Goal: Information Seeking & Learning: Learn about a topic

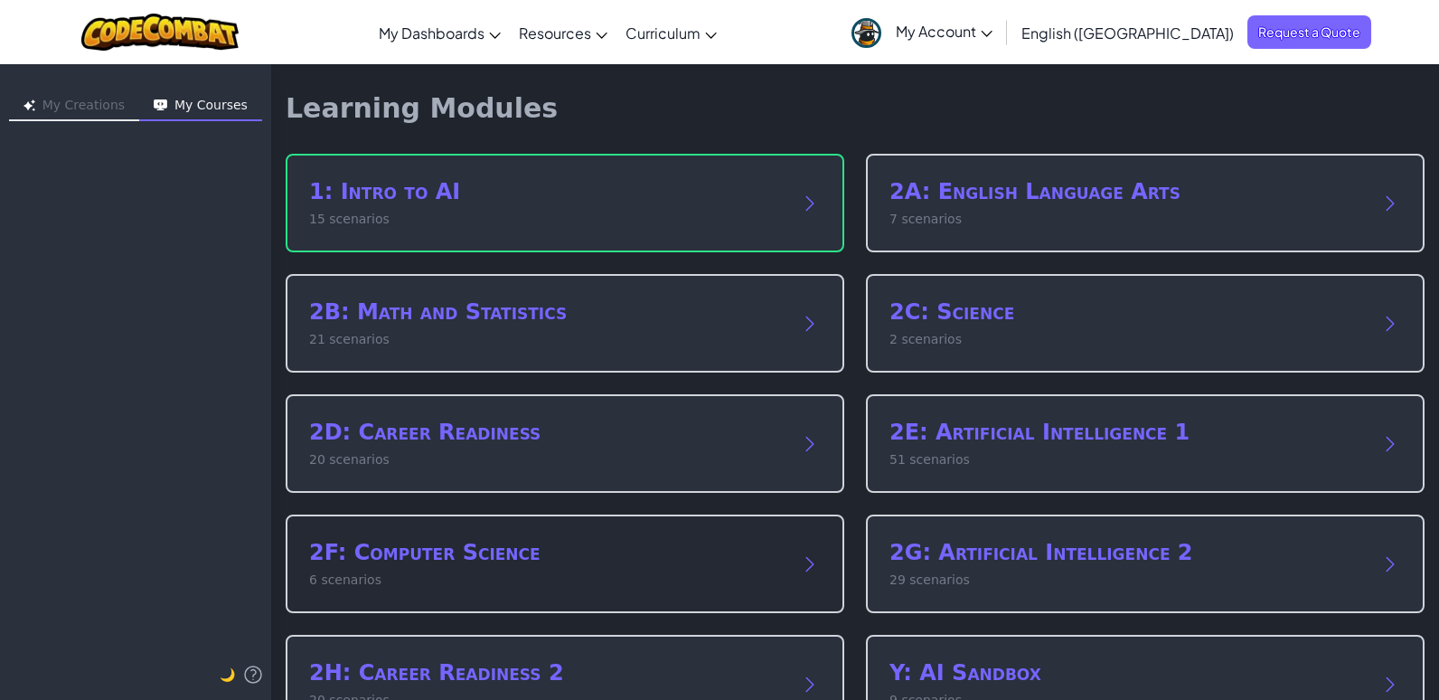
click at [789, 555] on div "2F: Computer Science 6 scenarios" at bounding box center [565, 563] width 559 height 99
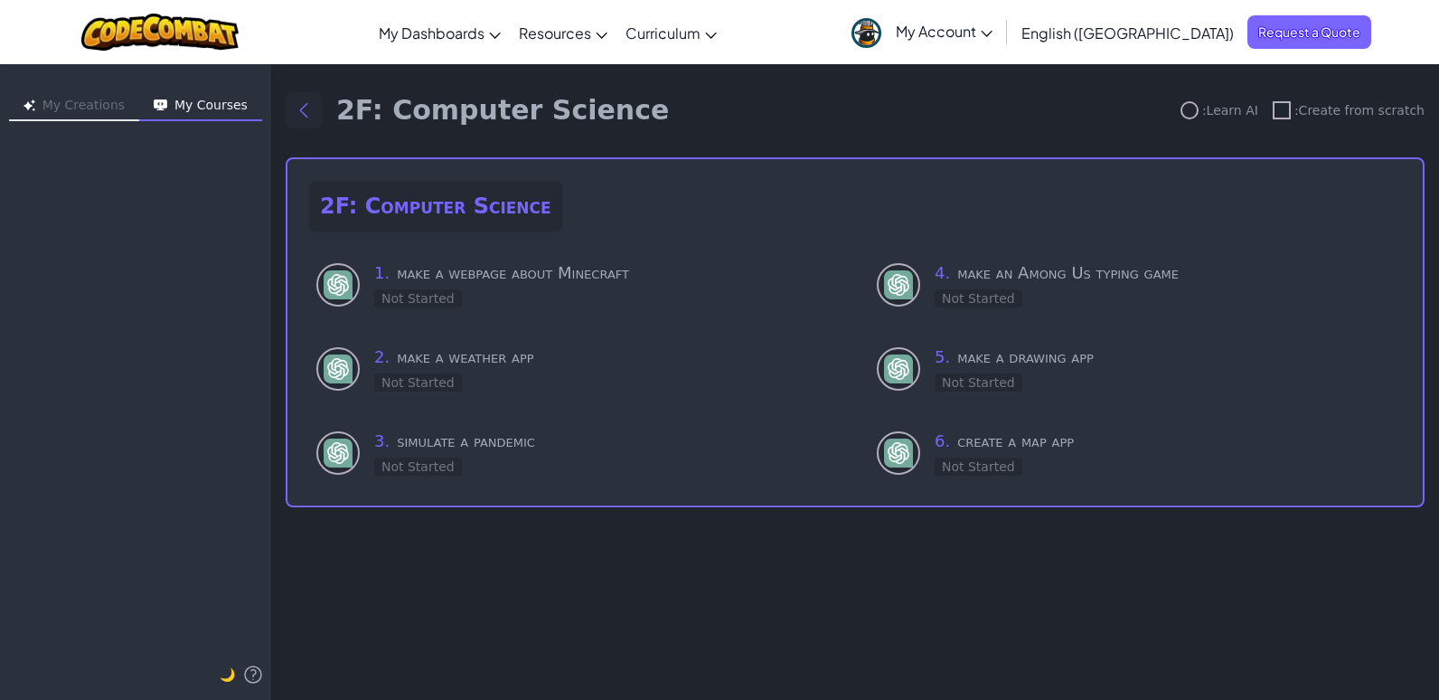
click at [304, 113] on icon "Back to modules" at bounding box center [303, 111] width 7 height 14
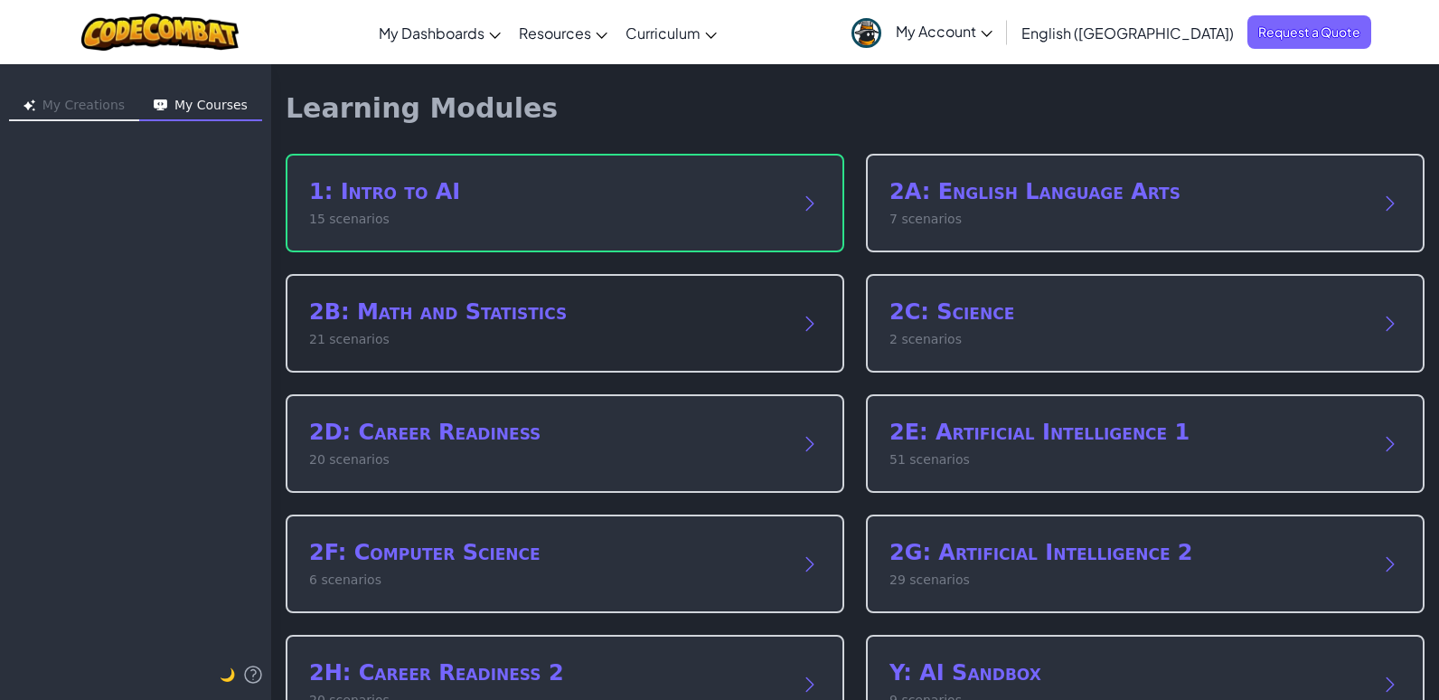
click at [496, 349] on div "2B: Math and Statistics 21 scenarios" at bounding box center [565, 323] width 559 height 99
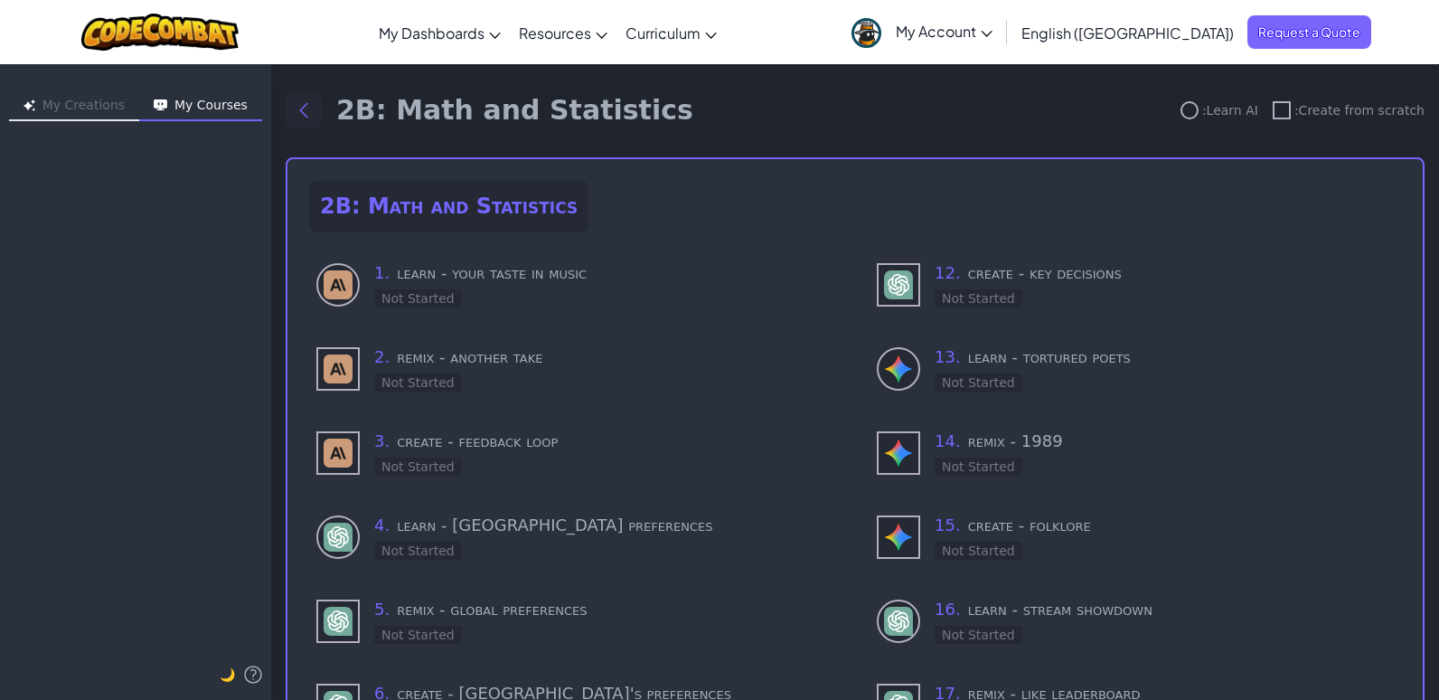
click at [298, 112] on icon "Back to modules" at bounding box center [304, 110] width 22 height 22
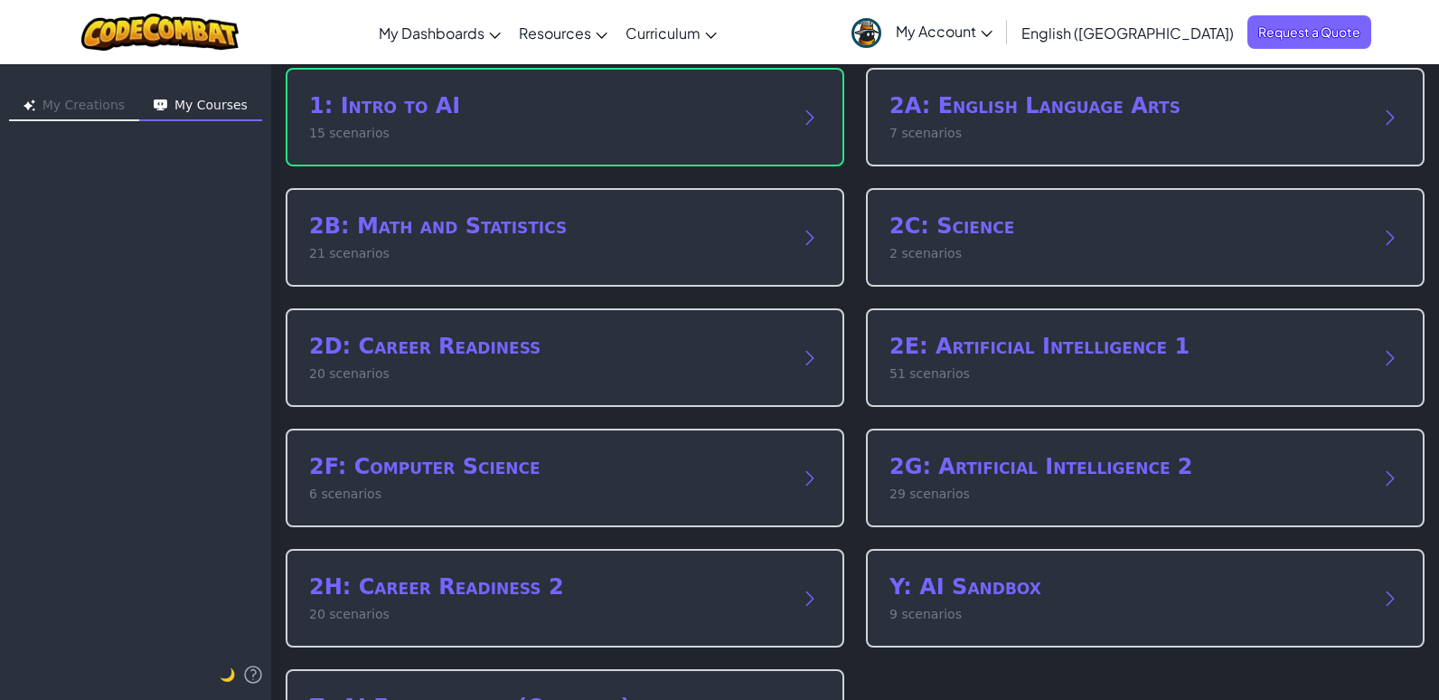
scroll to position [183, 0]
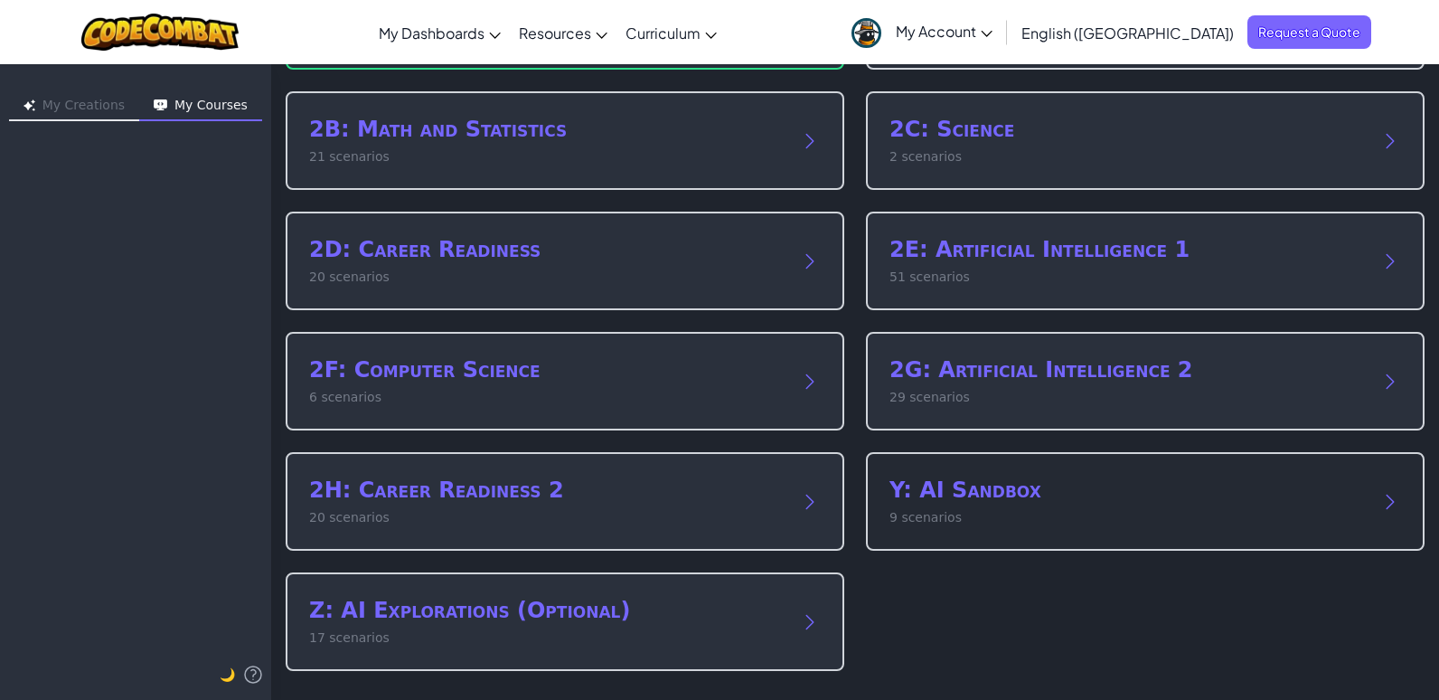
click at [1005, 474] on div "Y: AI Sandbox 9 scenarios" at bounding box center [1145, 501] width 559 height 99
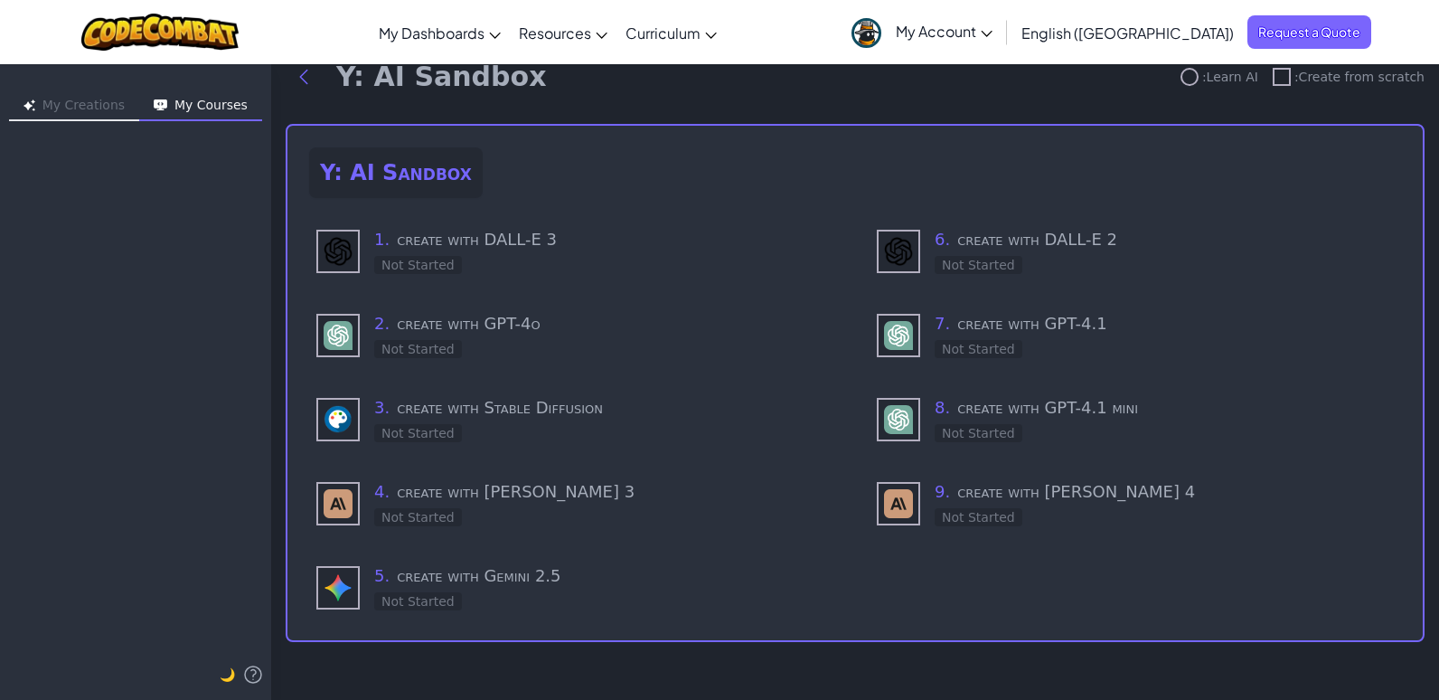
scroll to position [29, 0]
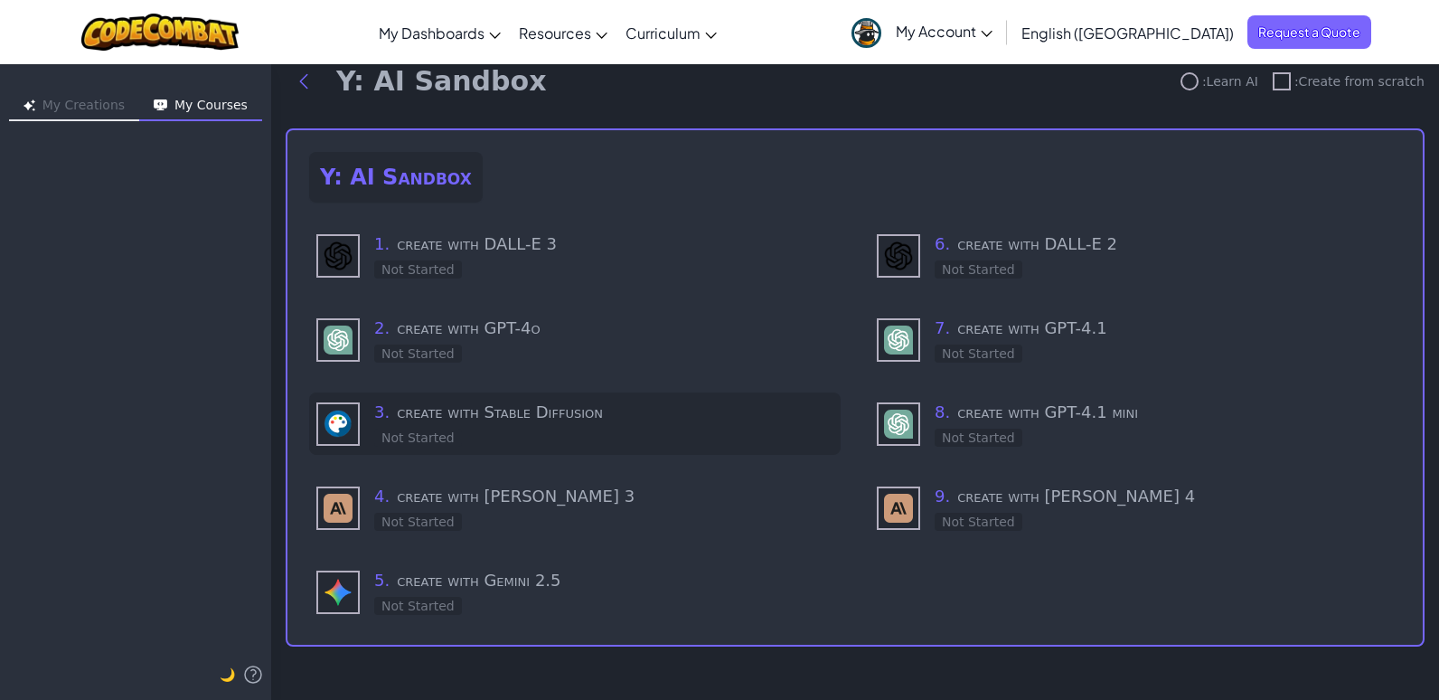
click at [439, 421] on h3 "3 . create with Stable Diffusion" at bounding box center [603, 412] width 459 height 25
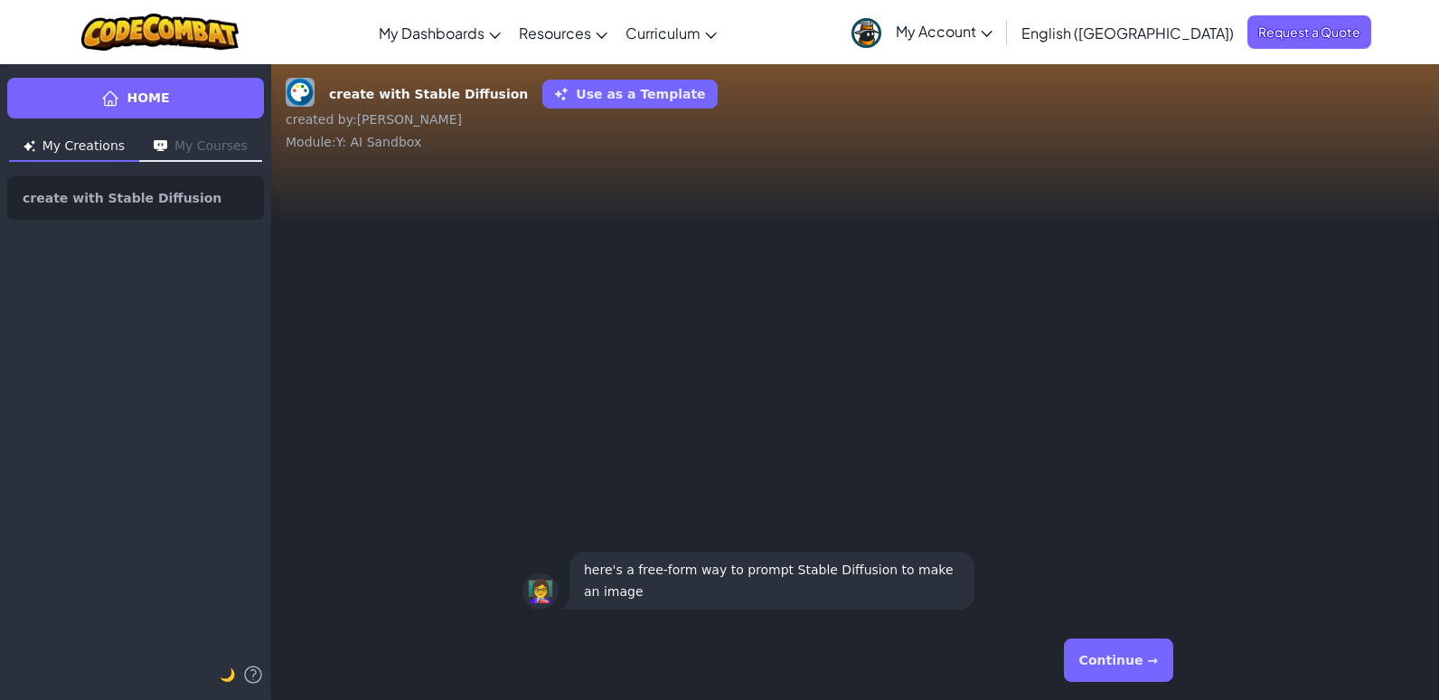
click at [703, 579] on p "here's a free-form way to prompt Stable Diffusion to make an image" at bounding box center [772, 580] width 376 height 43
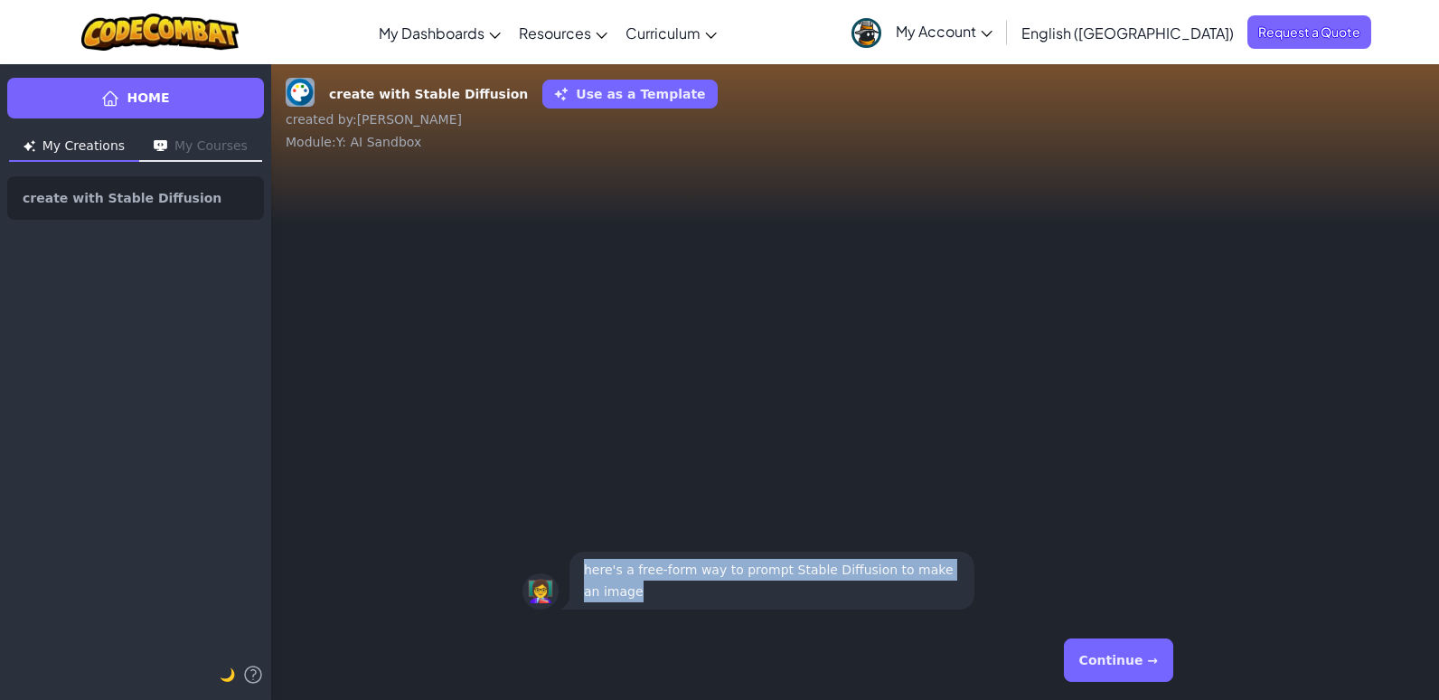
drag, startPoint x: 649, startPoint y: 593, endPoint x: 579, endPoint y: 567, distance: 75.2
click at [579, 567] on div "here's a free-form way to prompt Stable Diffusion to make an image" at bounding box center [771, 580] width 405 height 58
click at [1108, 652] on button "Continue →" at bounding box center [1118, 659] width 109 height 43
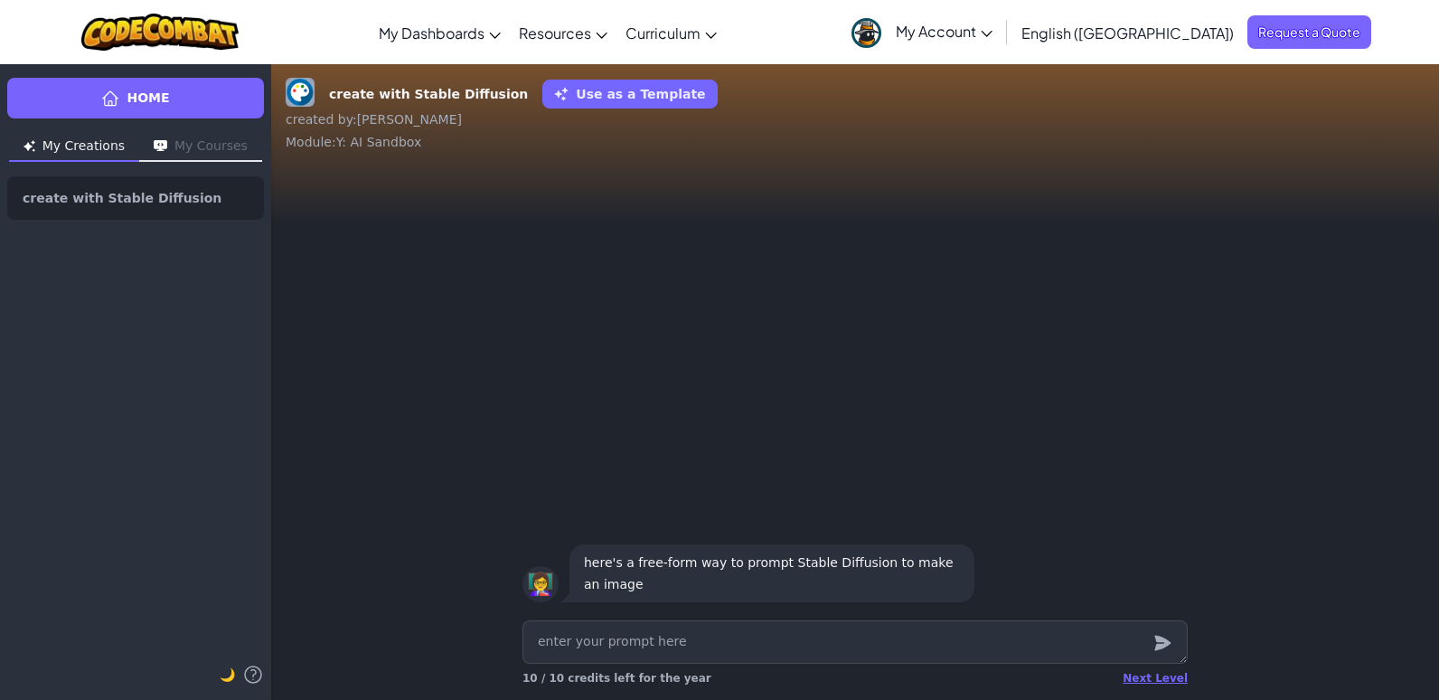
type textarea "x"
type textarea "g"
type textarea "x"
type textarea "gr"
type textarea "x"
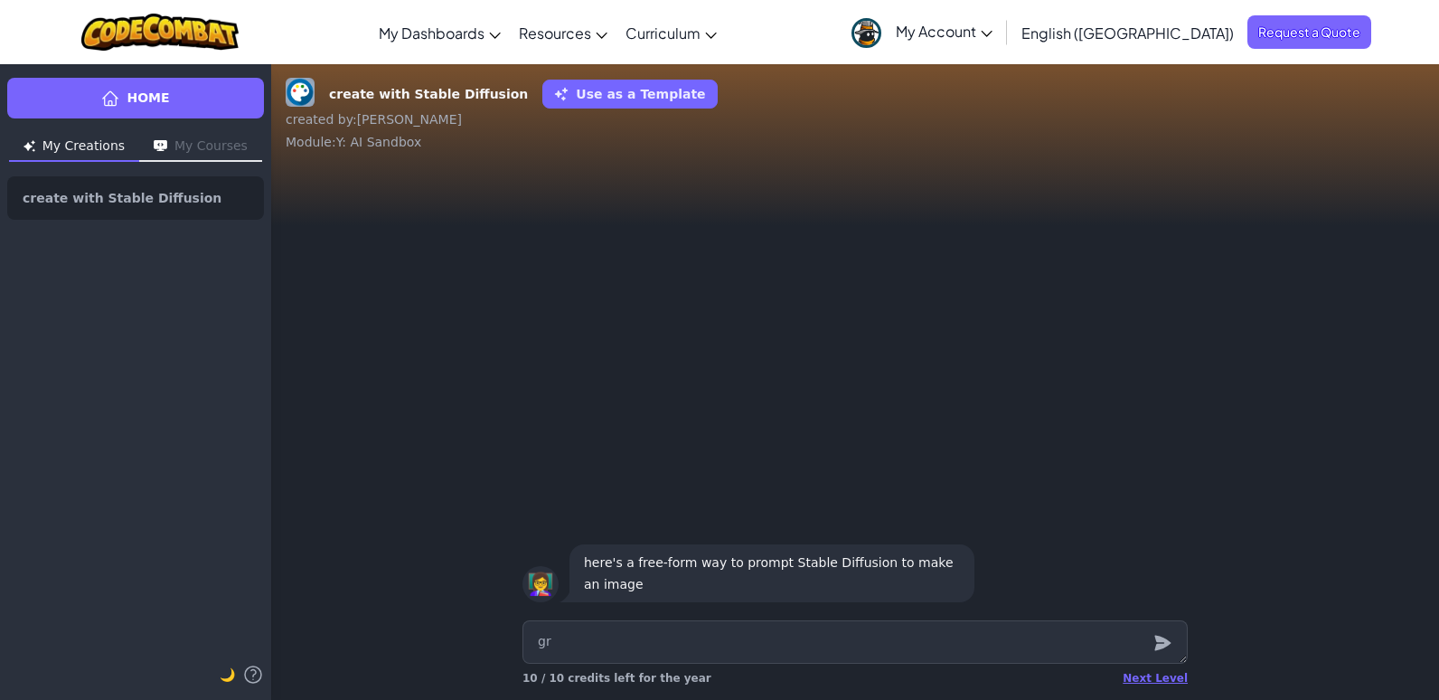
type textarea "gra"
type textarea "x"
type textarea "gras"
type textarea "x"
type textarea "grass"
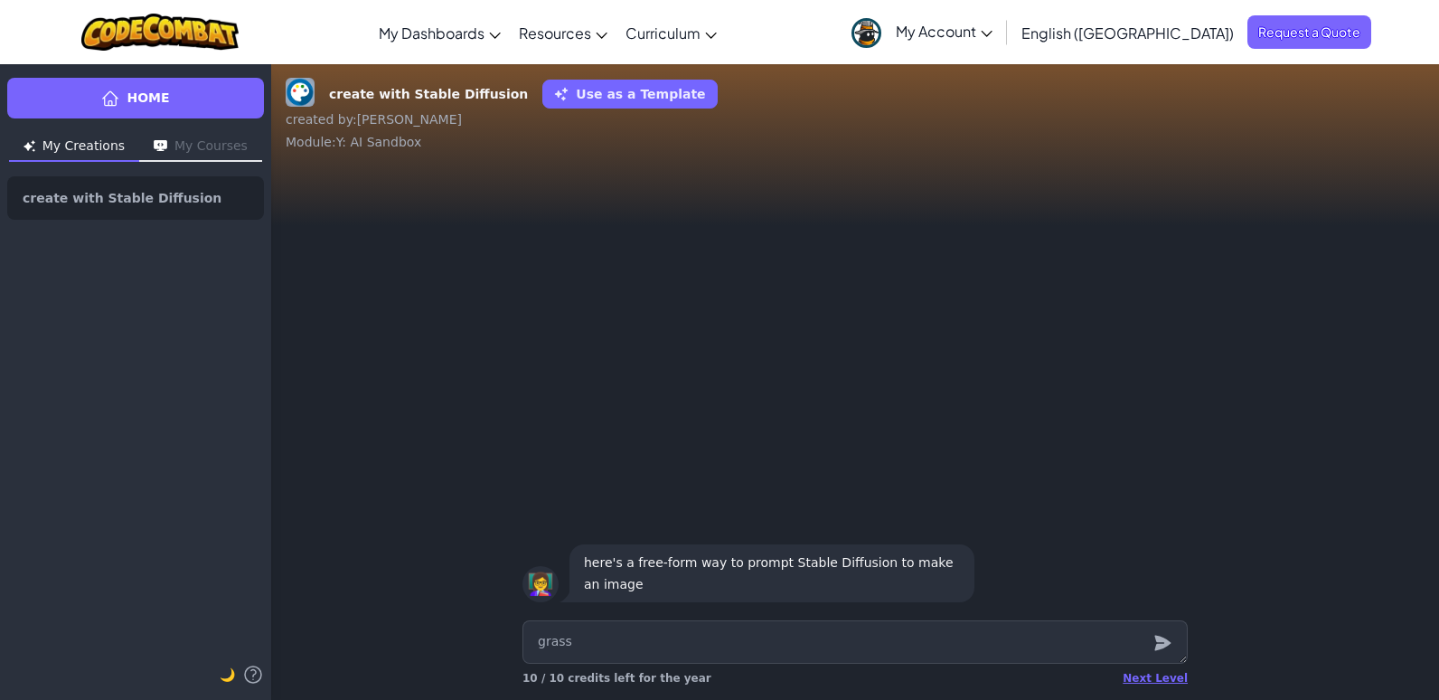
type textarea "x"
type textarea "grass"
type textarea "x"
type textarea "grass h"
type textarea "x"
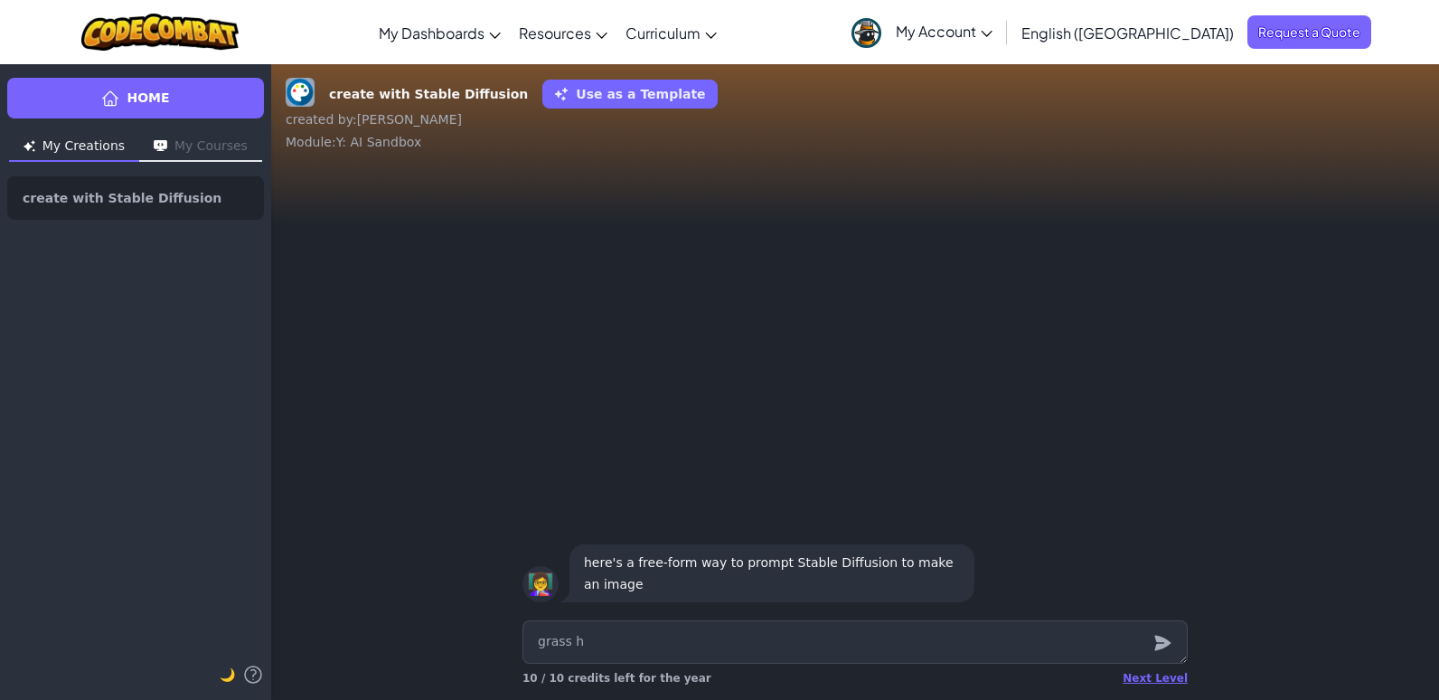
type textarea "grass ho"
type textarea "x"
type textarea "grass hop"
type textarea "x"
type textarea "grass hope"
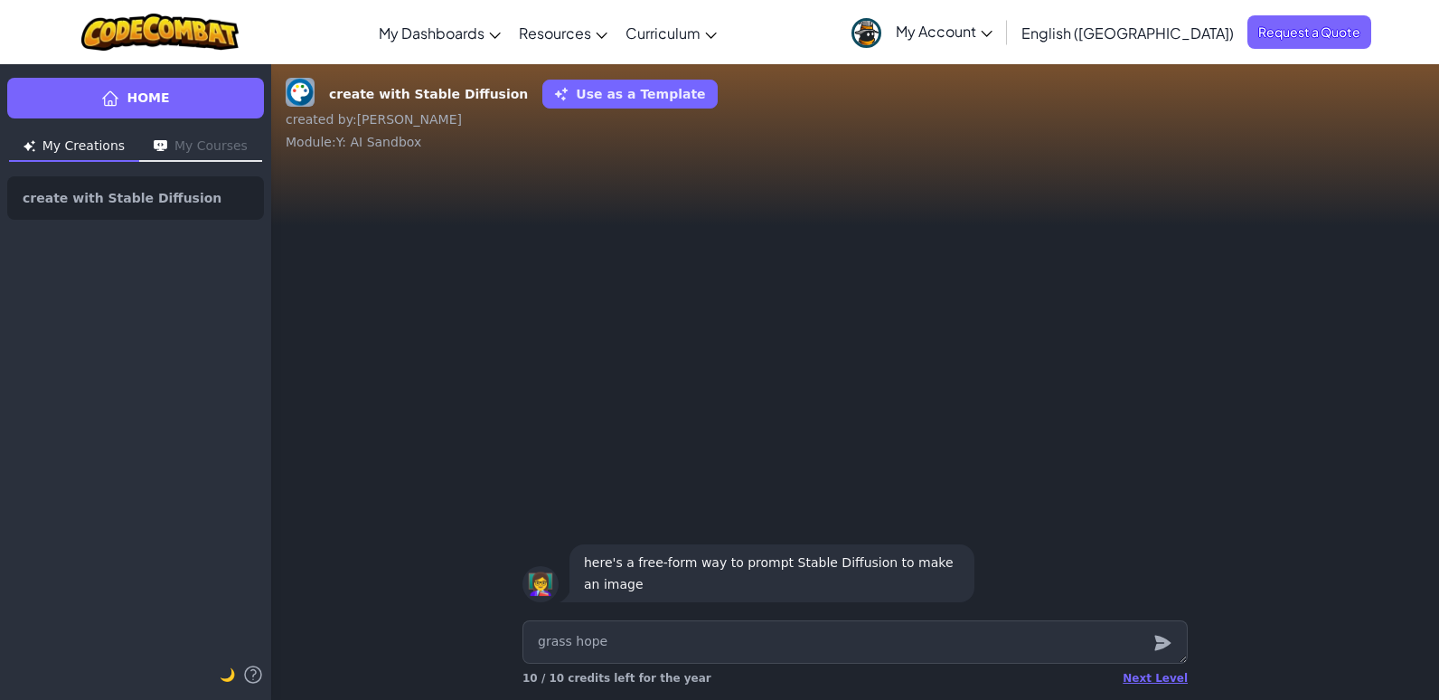
type textarea "x"
type textarea "grass hoper"
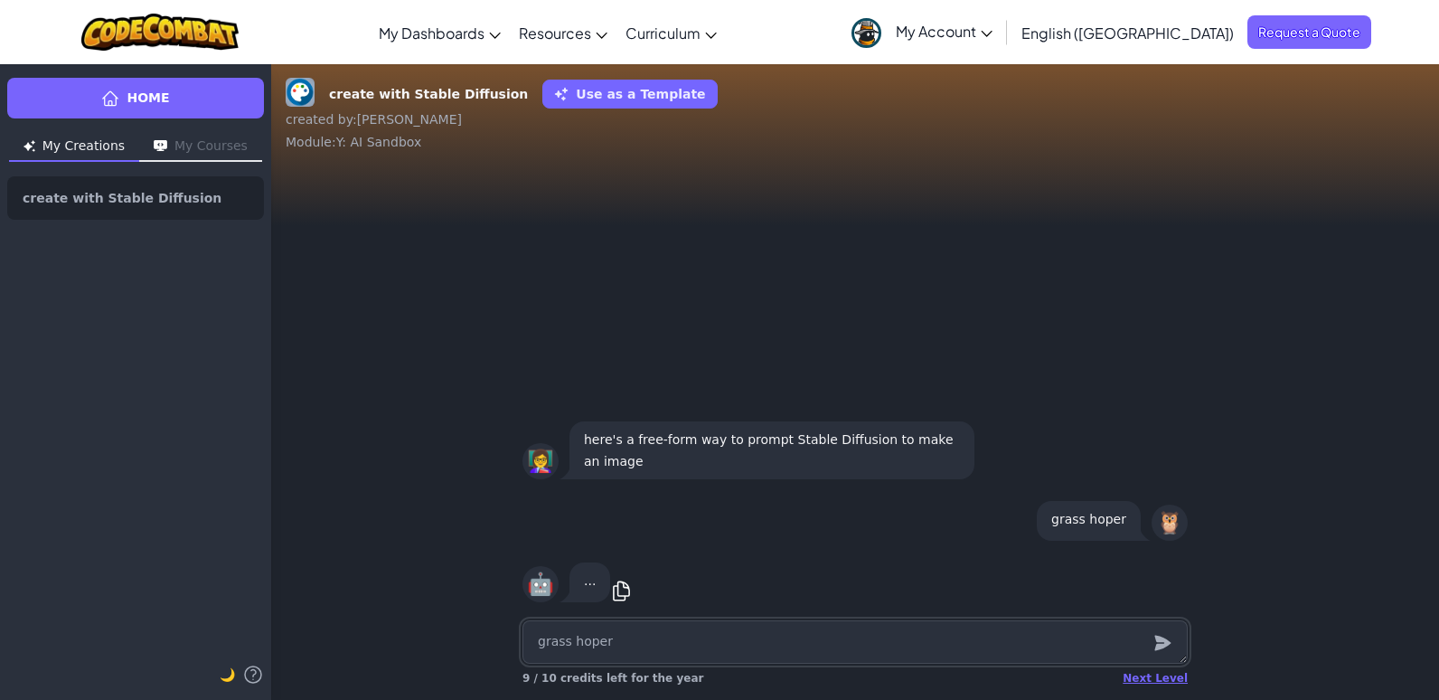
type textarea "x"
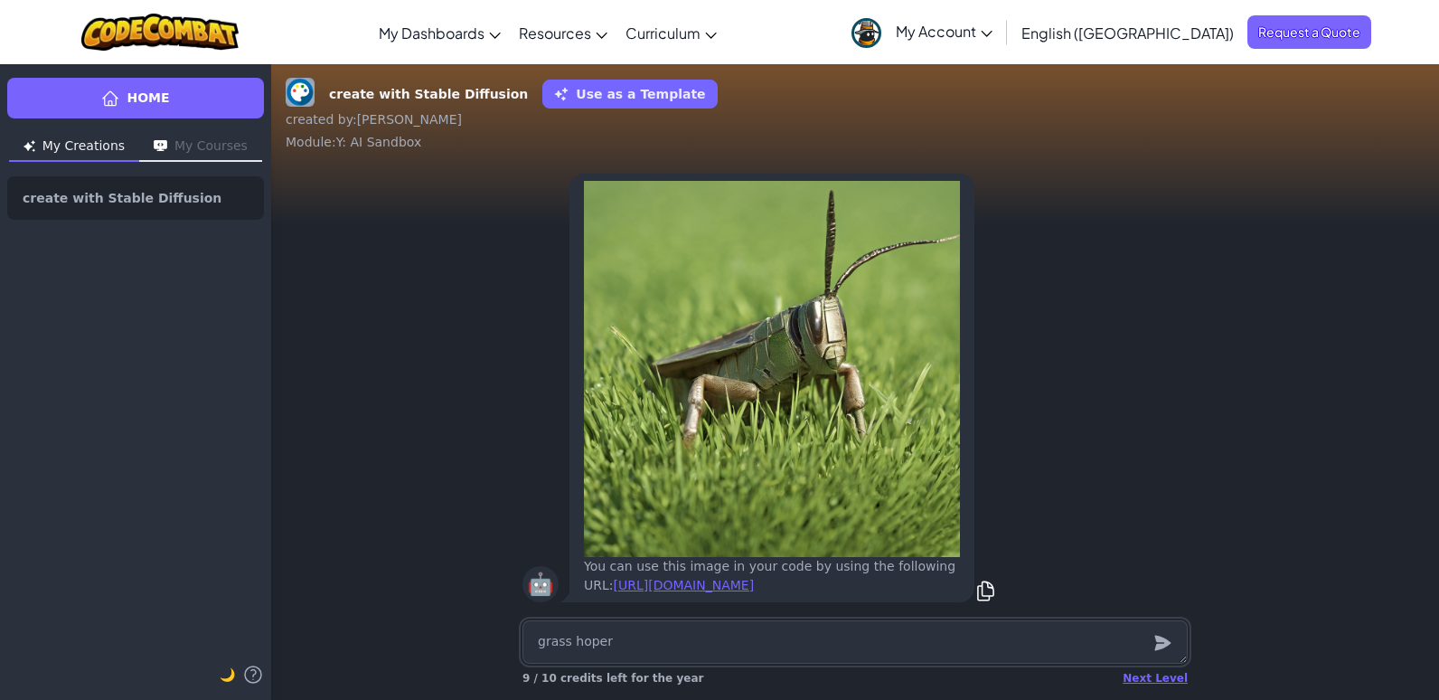
click at [672, 645] on textarea "grass hoper" at bounding box center [854, 641] width 665 height 43
type textarea "x"
type textarea "a"
type textarea "x"
type textarea "a"
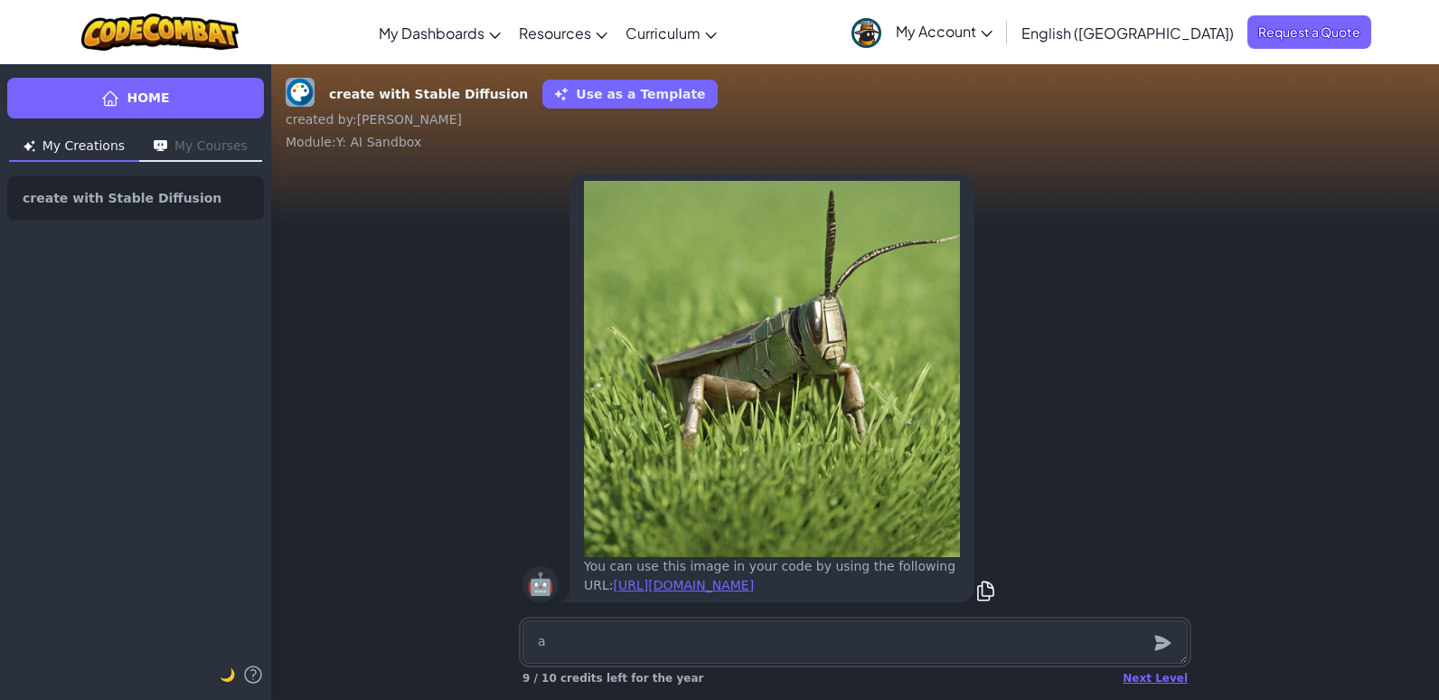
type textarea "x"
type textarea "a g"
type textarea "x"
type textarea "a gi"
type textarea "x"
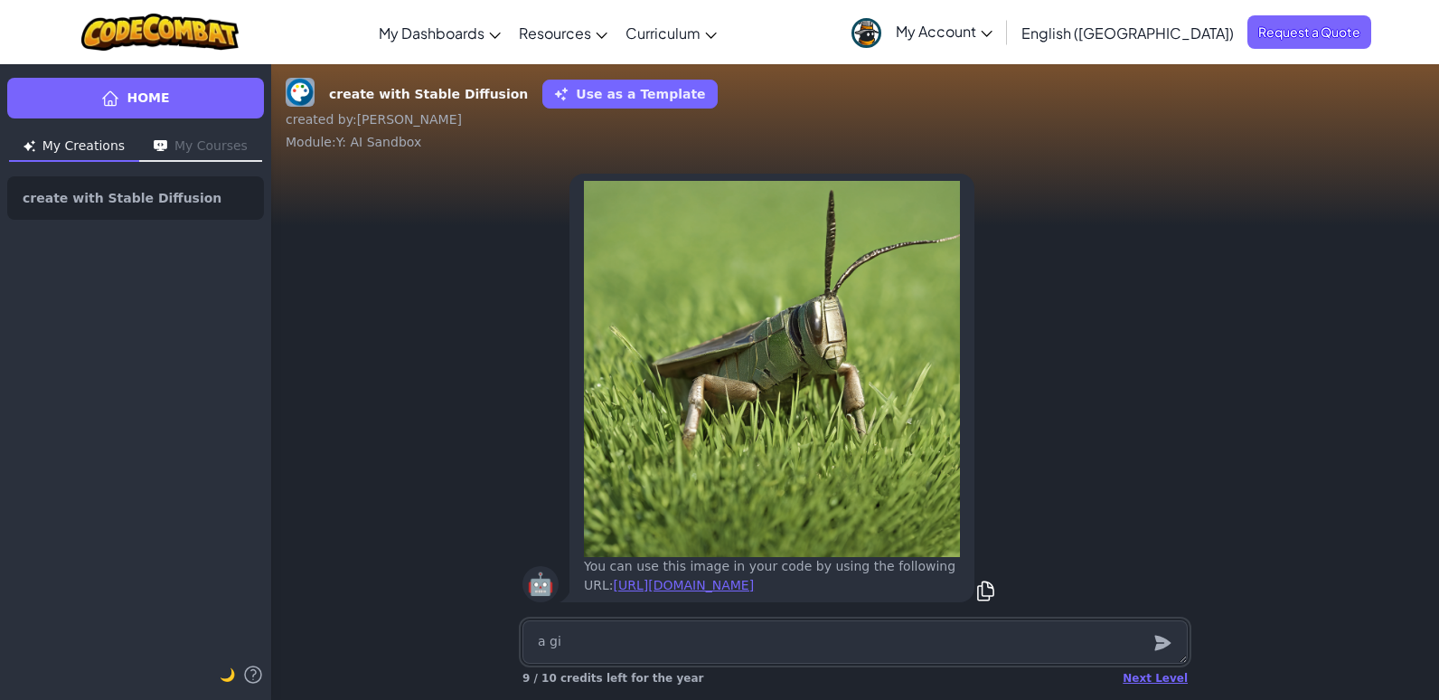
type textarea "a gir"
type textarea "x"
type textarea "a girl"
type textarea "x"
type textarea "a girl"
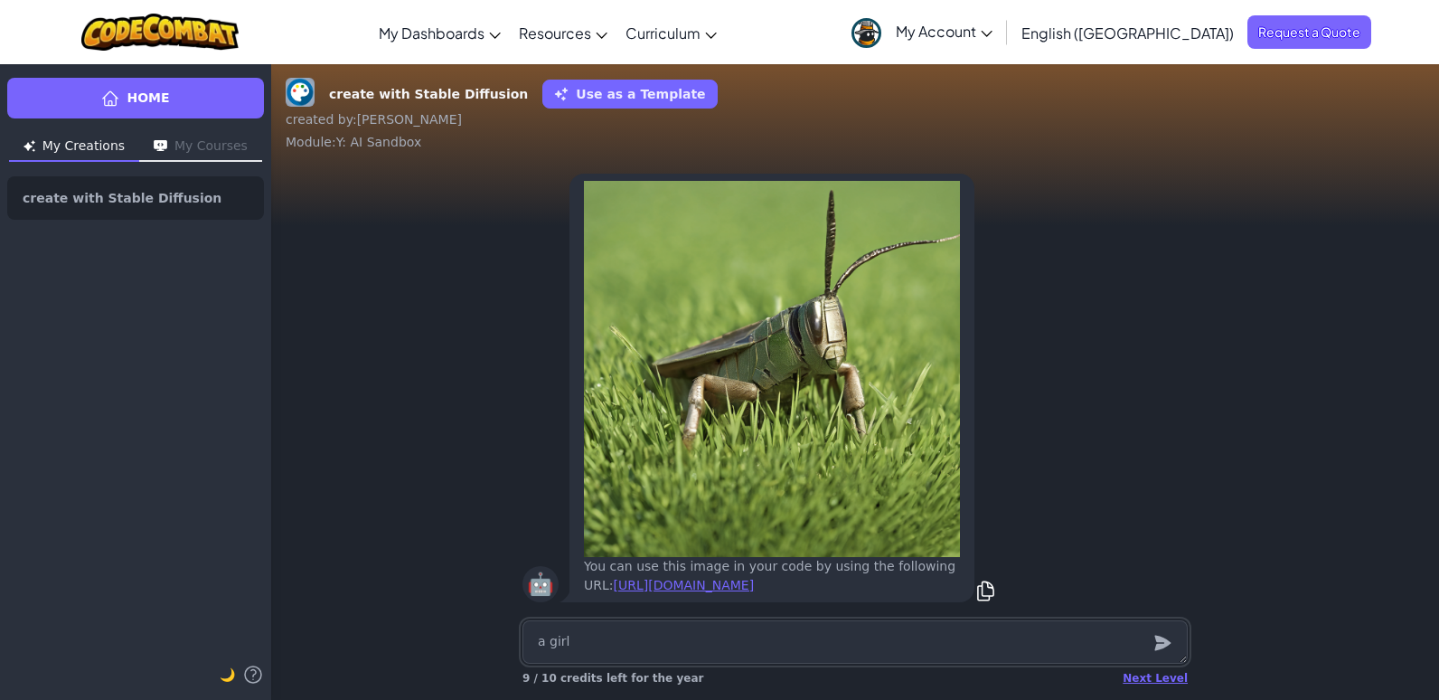
type textarea "x"
type textarea "a girl p"
type textarea "x"
type textarea "a girl pl"
type textarea "x"
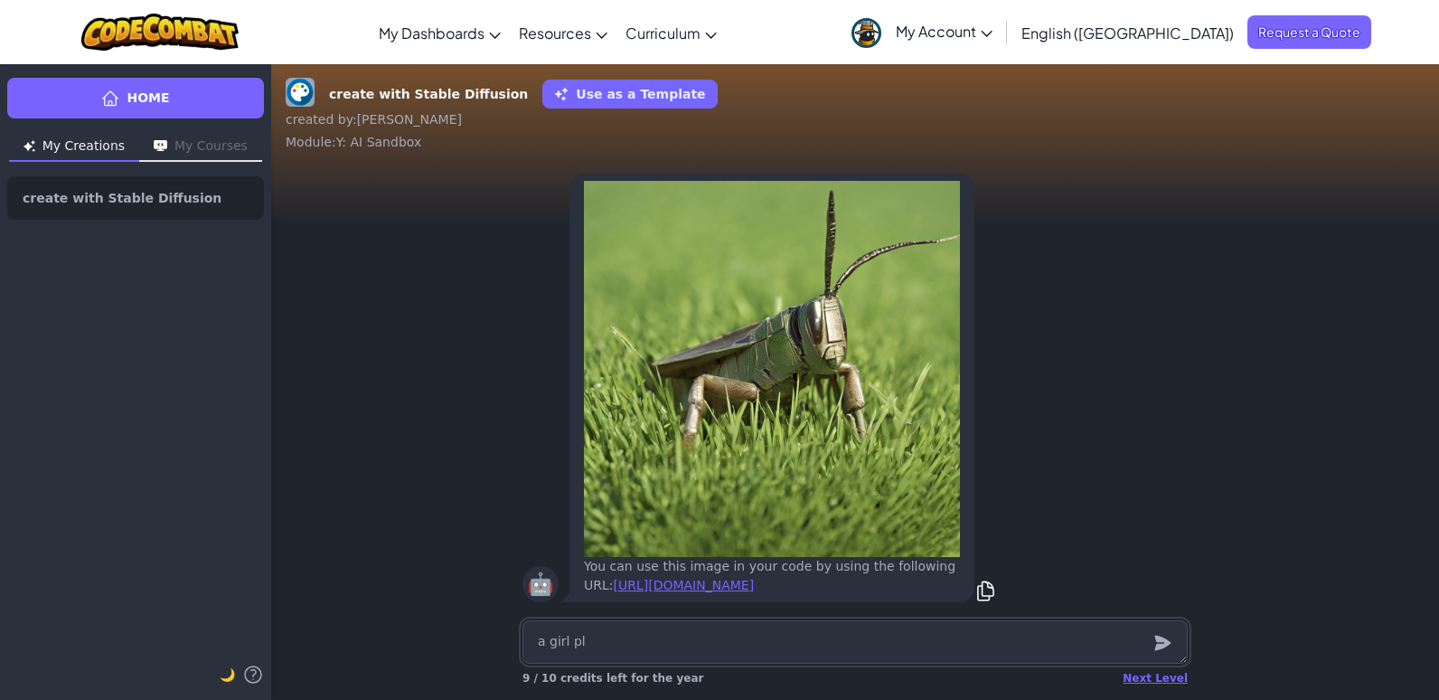
type textarea "a girl pla"
type textarea "x"
type textarea "a girl play"
type textarea "x"
type textarea "a girl playi"
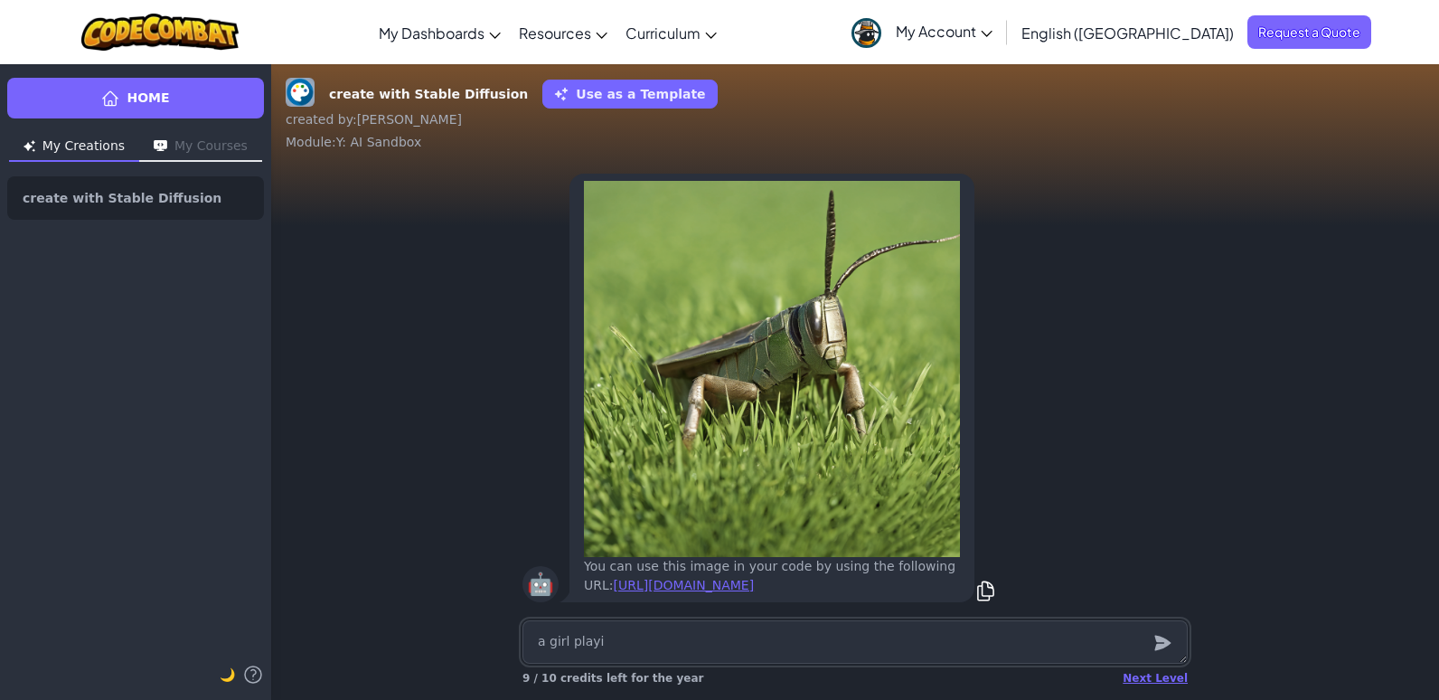
type textarea "x"
type textarea "a girl playin"
type textarea "x"
type textarea "a girl playing"
type textarea "x"
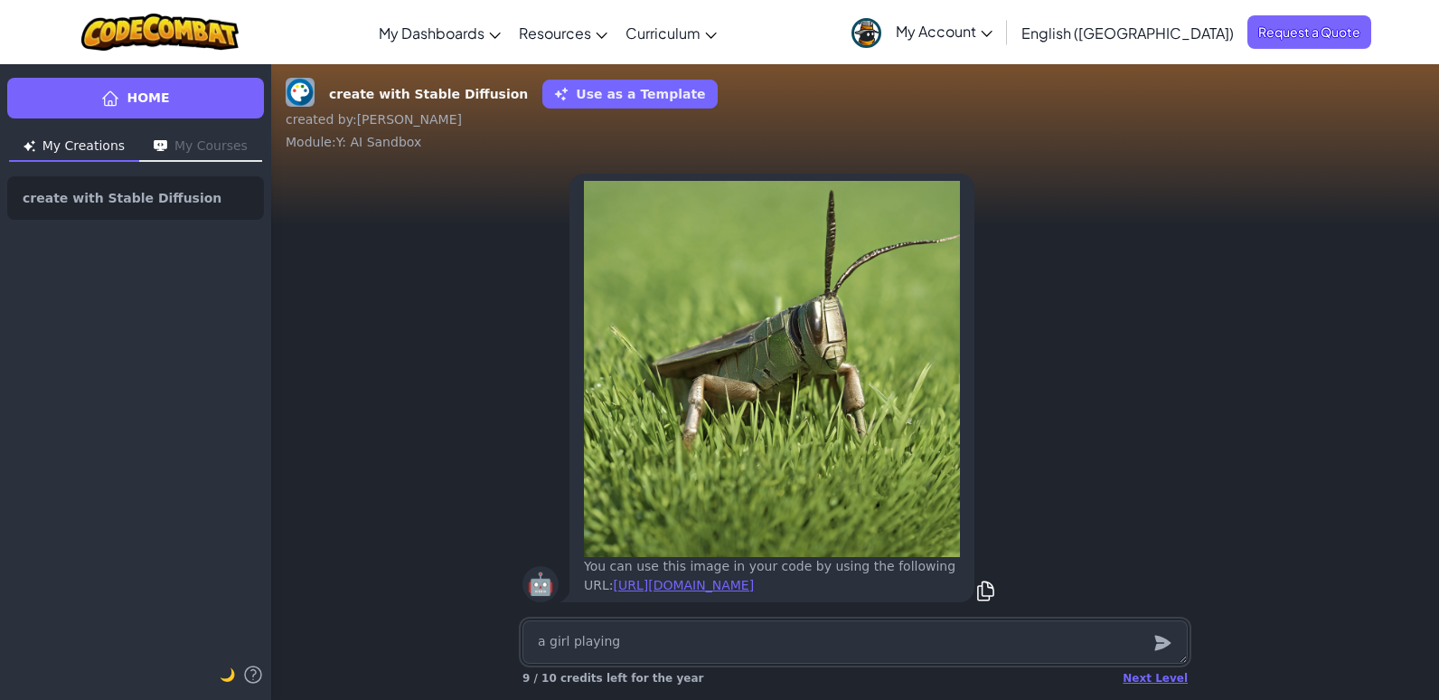
type textarea "a girl playing"
type textarea "x"
type textarea "a girl playing i"
type textarea "x"
type textarea "a girl playing in"
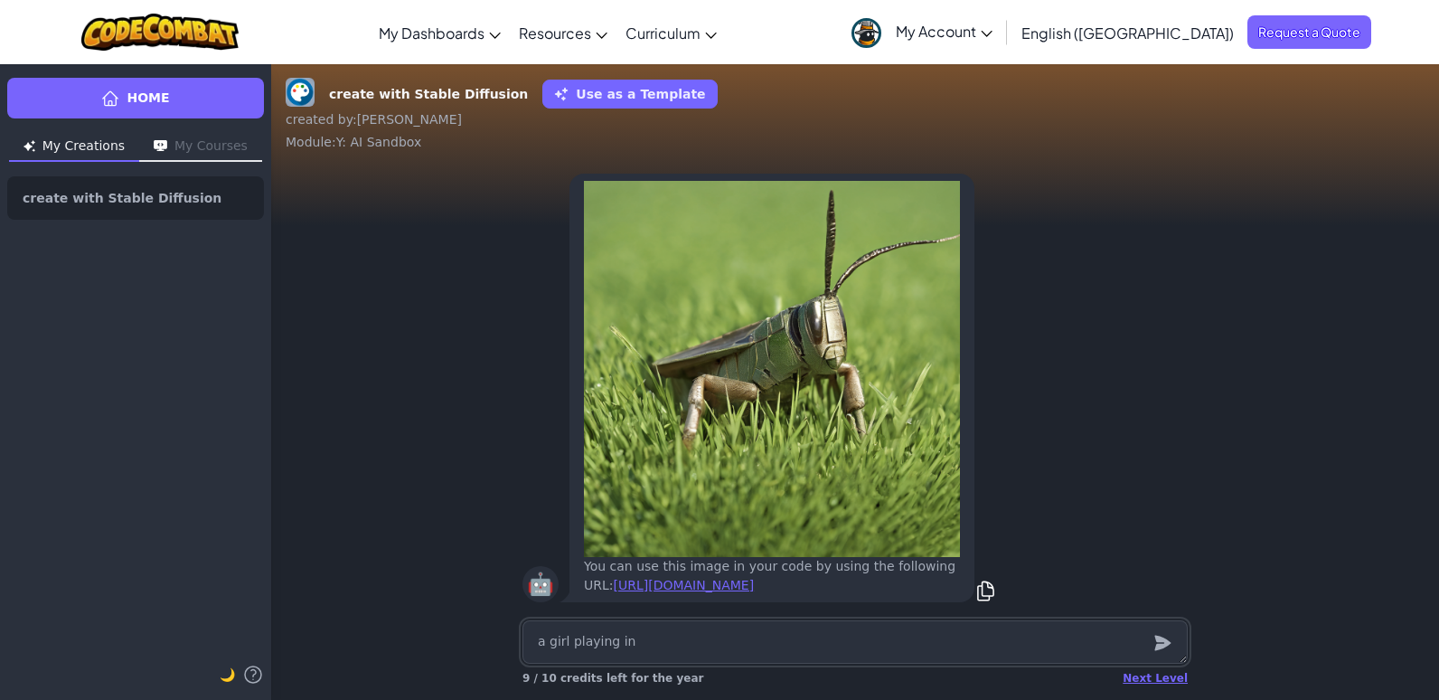
type textarea "x"
type textarea "a girl playing in"
type textarea "x"
type textarea "a girl playing in r"
type textarea "x"
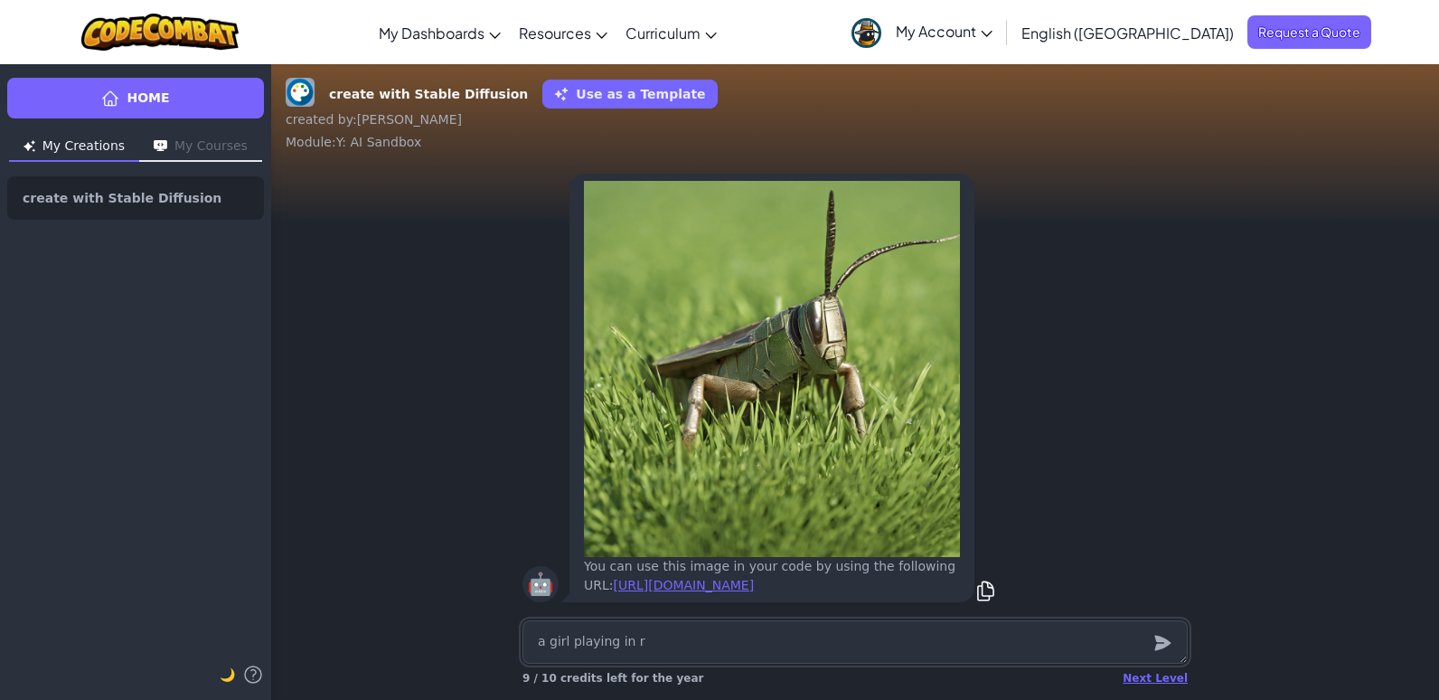
type textarea "a girl playing in ra"
type textarea "x"
type textarea "a girl playing in rai"
type textarea "x"
type textarea "a girl playing in rain"
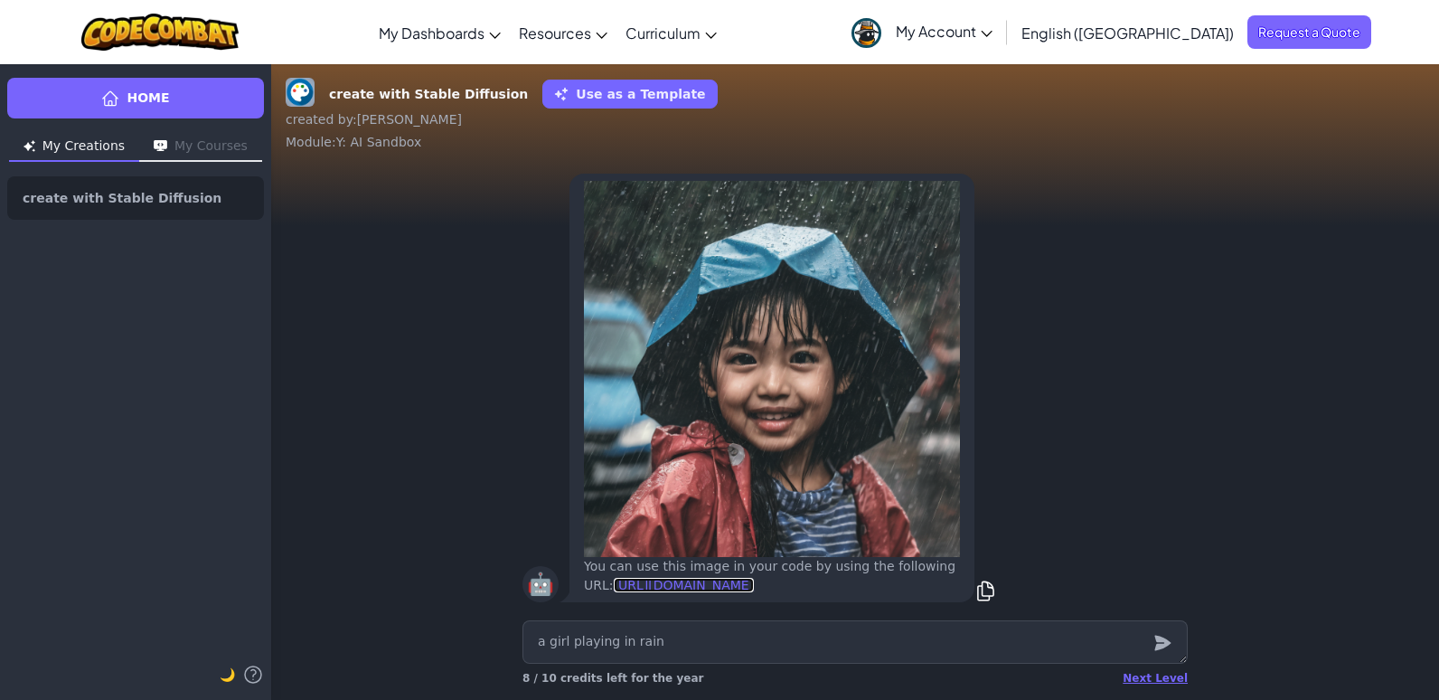
click at [654, 578] on link "[URL][DOMAIN_NAME]" at bounding box center [684, 585] width 141 height 14
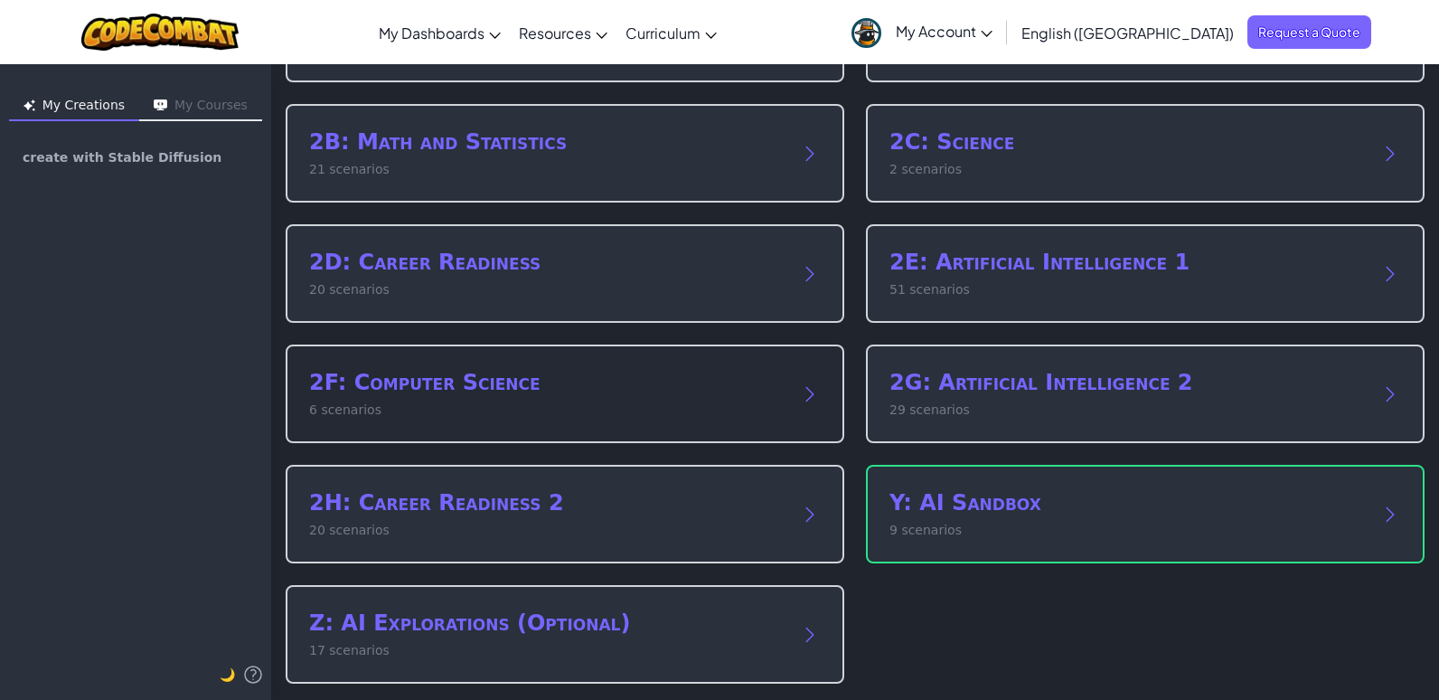
scroll to position [181, 0]
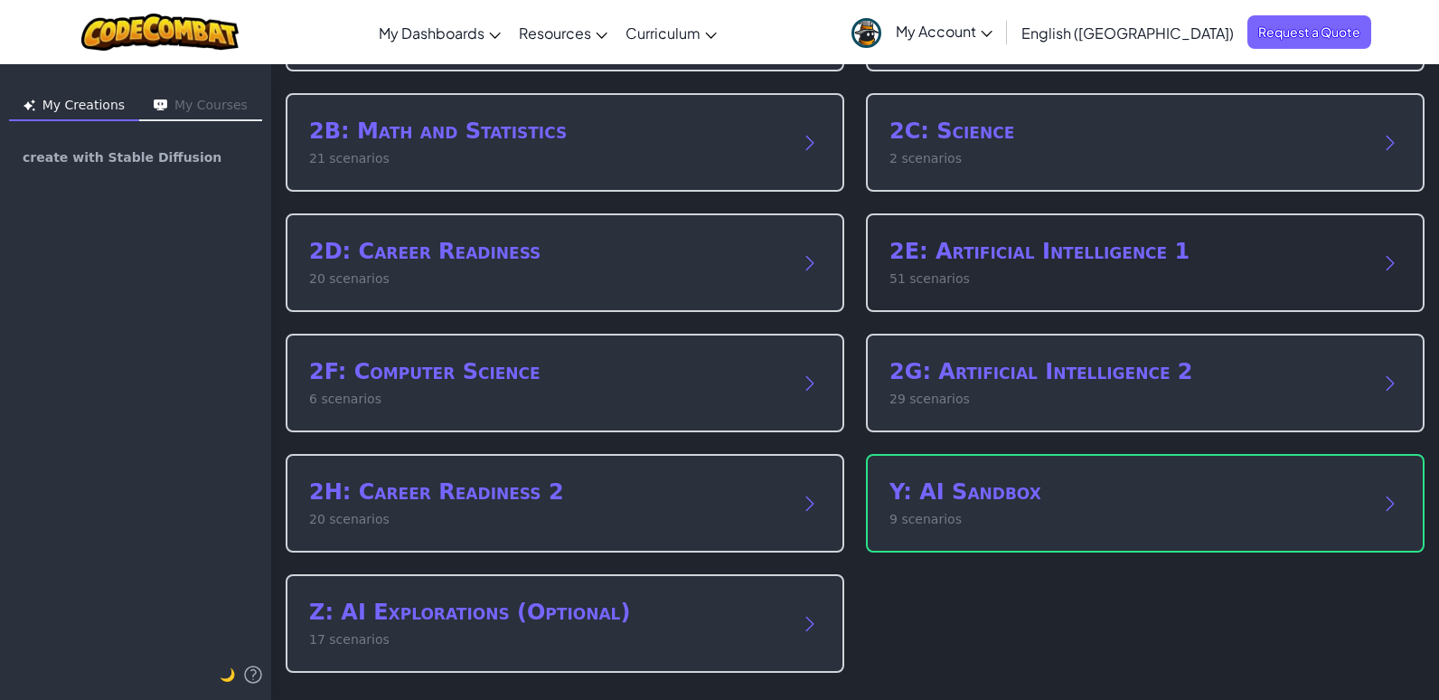
click at [1022, 252] on h2 "2E: Artificial Intelligence 1" at bounding box center [1126, 251] width 475 height 29
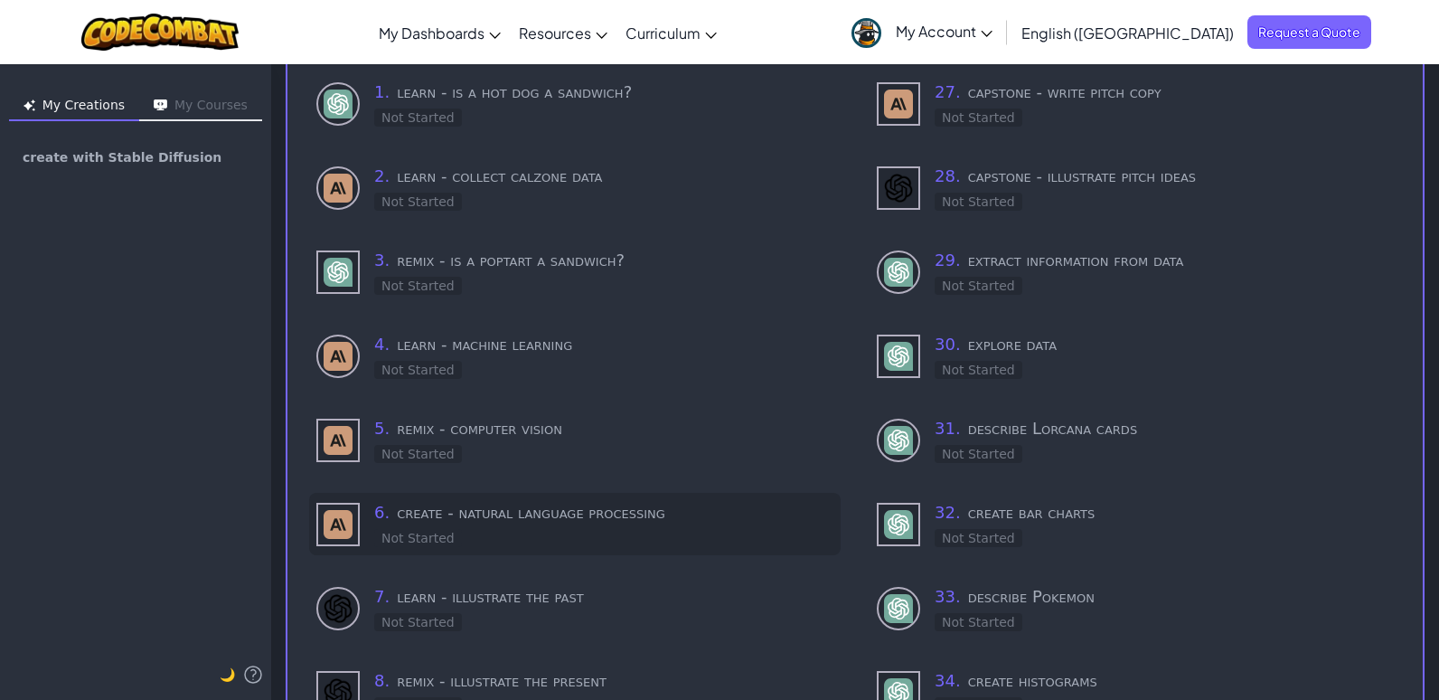
click at [485, 514] on h3 "6 . create - natural language processing" at bounding box center [603, 512] width 459 height 25
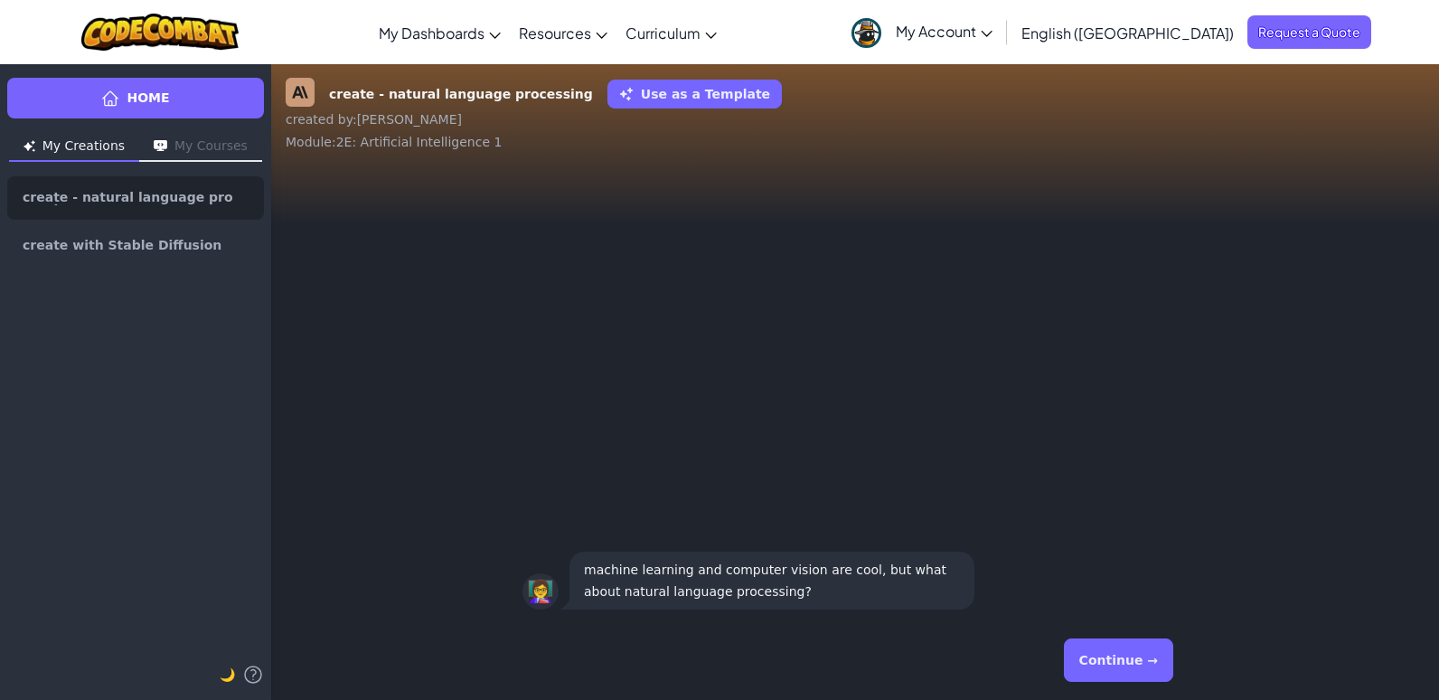
click at [1117, 661] on button "Continue →" at bounding box center [1118, 659] width 109 height 43
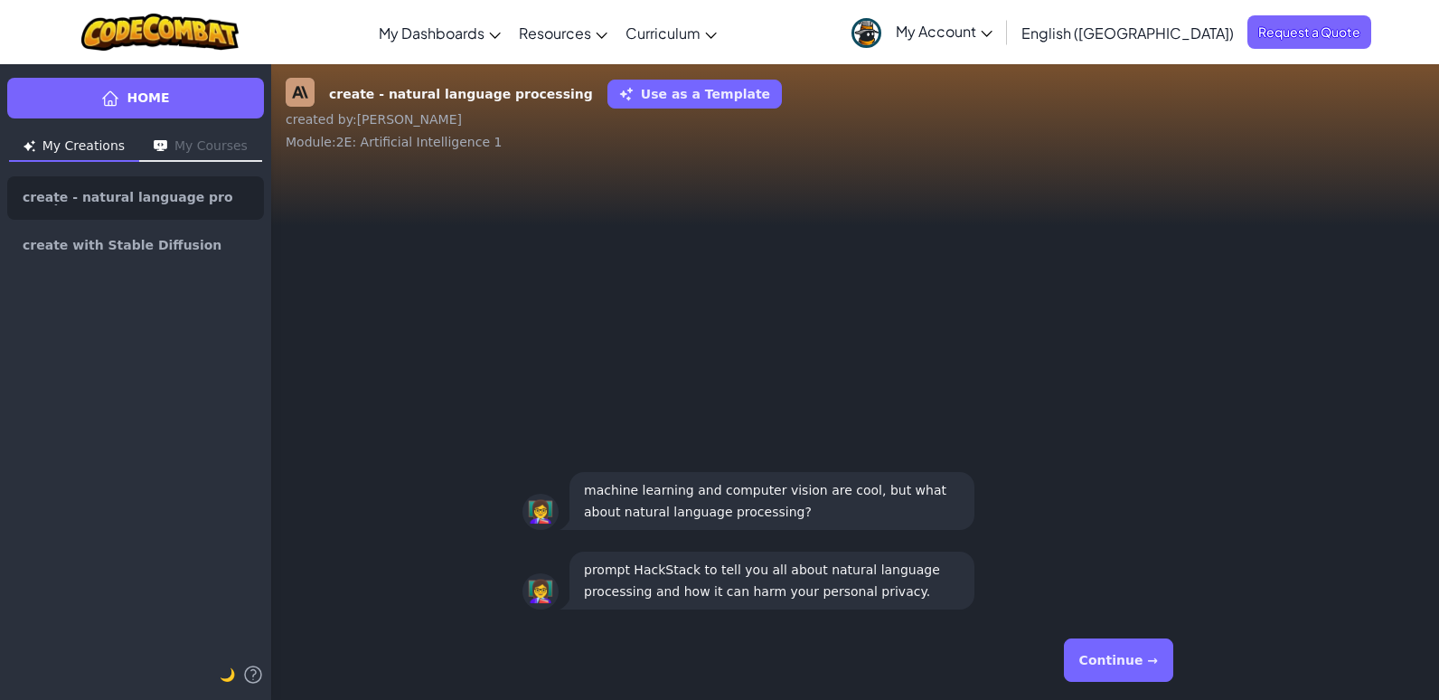
click at [1121, 667] on button "Continue →" at bounding box center [1118, 659] width 109 height 43
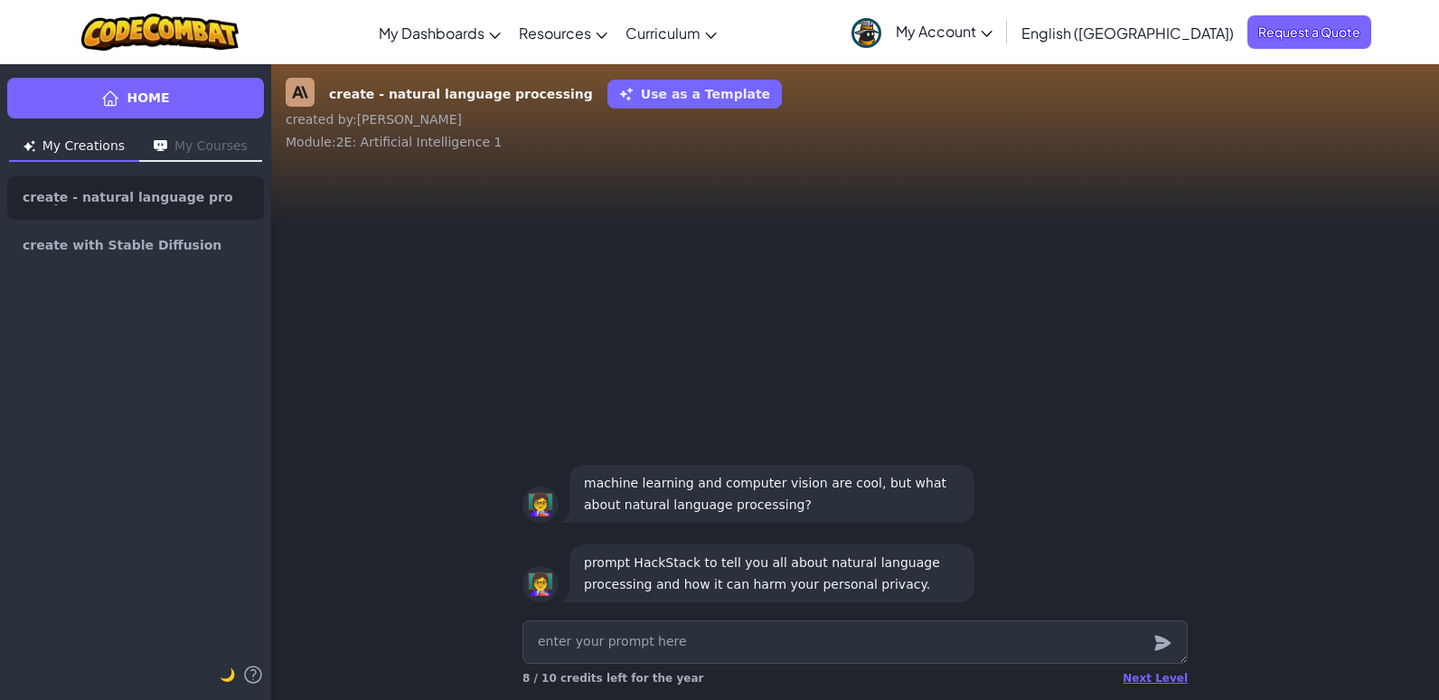
type textarea "x"
type textarea "h"
type textarea "x"
type textarea "ha"
type textarea "x"
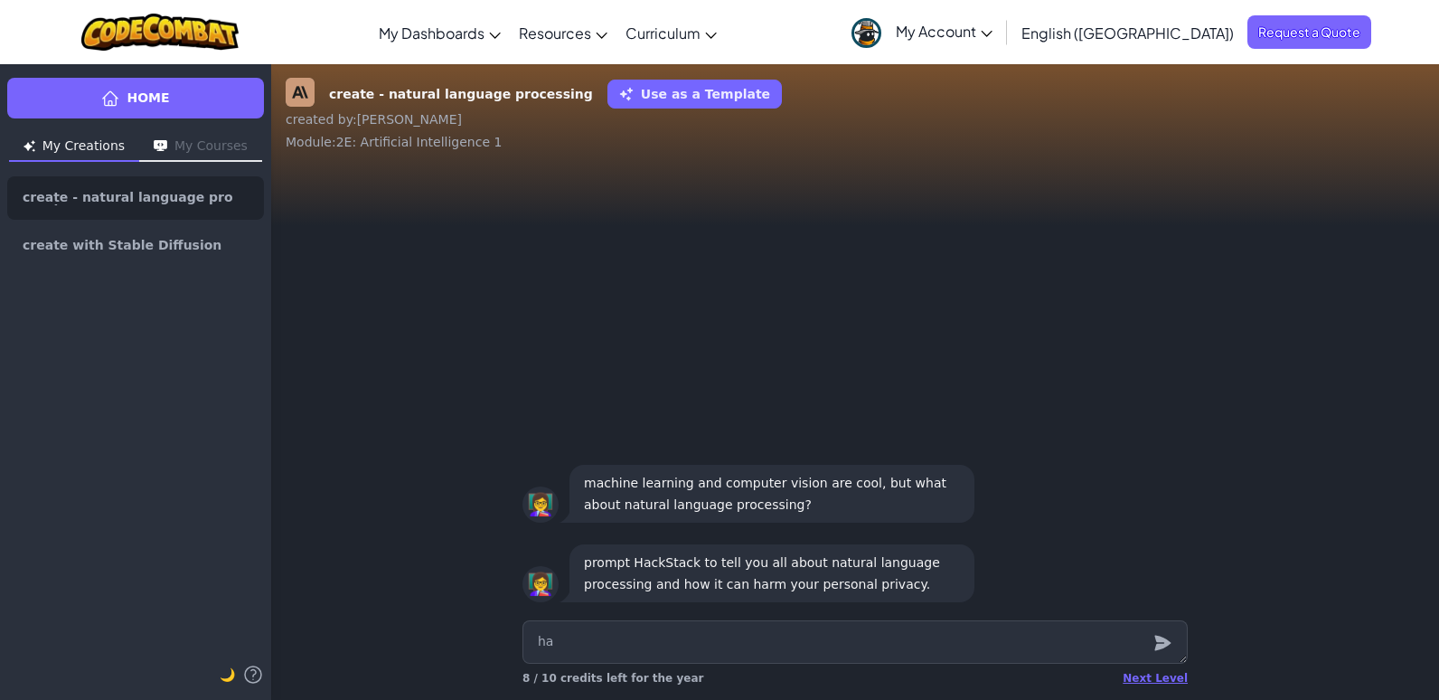
type textarea "hac"
type textarea "x"
type textarea "hack"
type textarea "x"
type textarea "hacks"
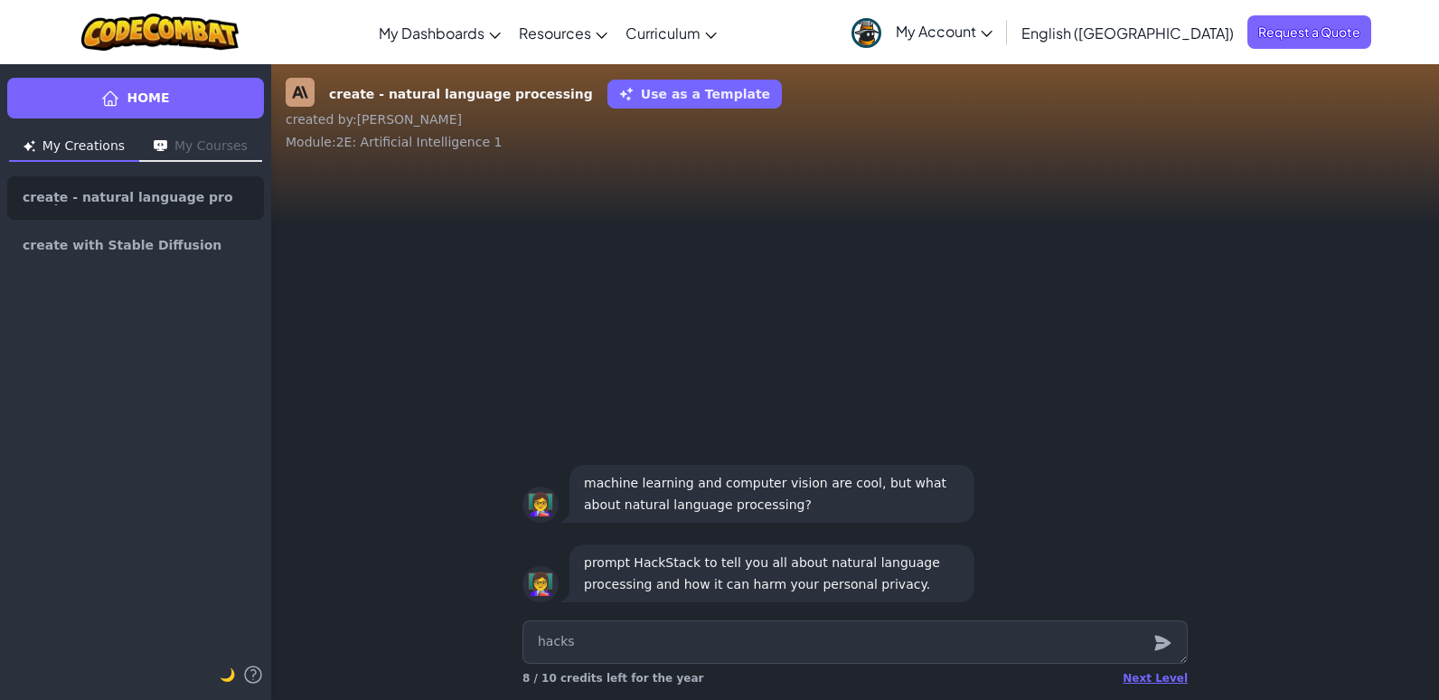
type textarea "x"
type textarea "hackst"
type textarea "x"
type textarea "hacksta"
type textarea "x"
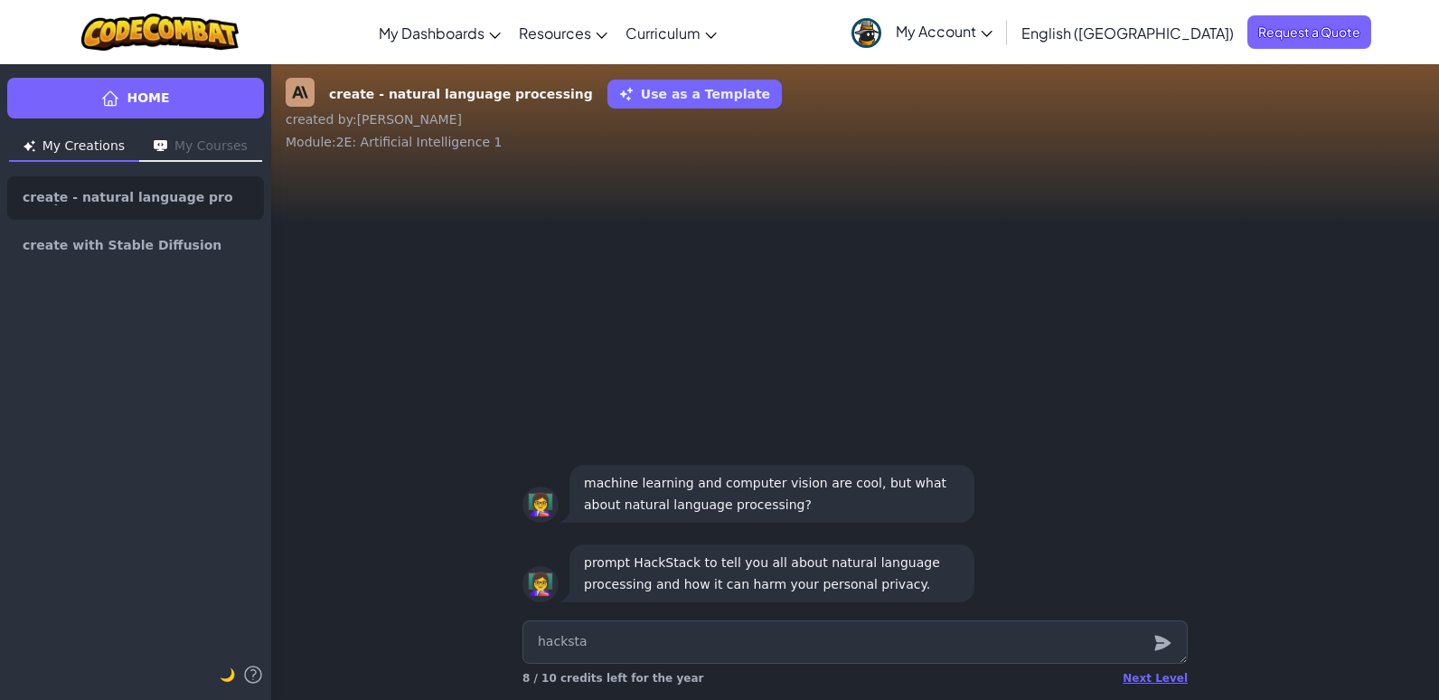
type textarea "hackstac"
type textarea "x"
type textarea "hackstack"
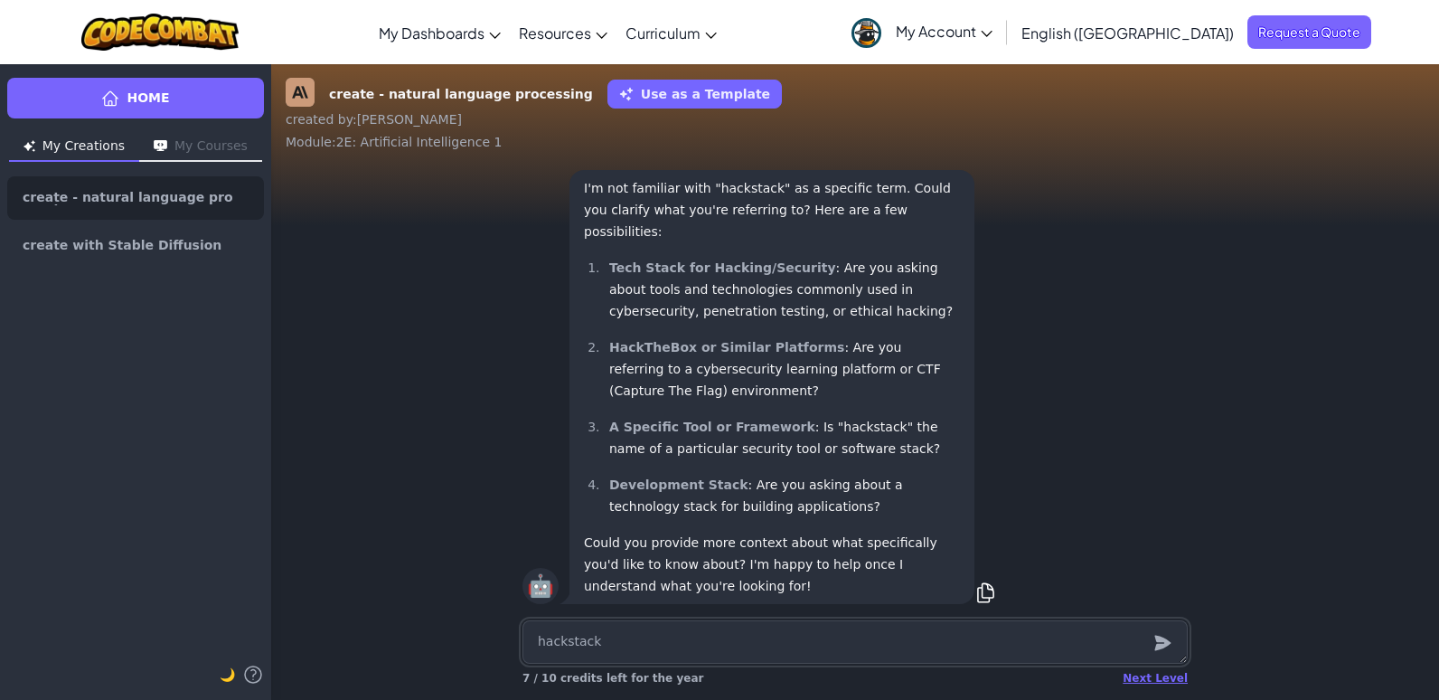
scroll to position [1, 0]
type textarea "x"
